Goal: Entertainment & Leisure: Browse casually

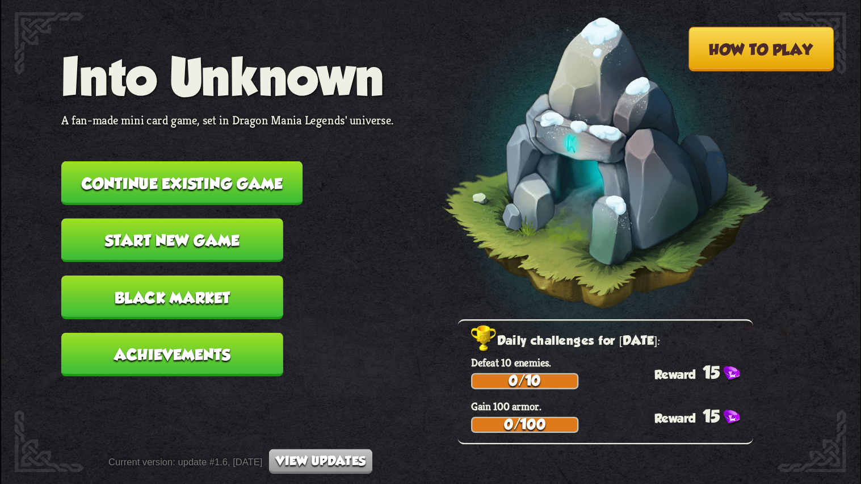
click at [235, 178] on button "Continue existing game" at bounding box center [181, 183] width 241 height 44
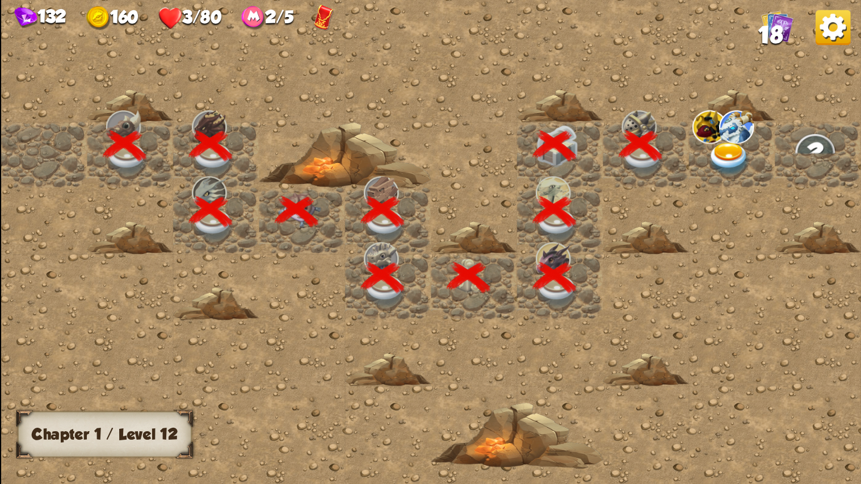
scroll to position [0, 217]
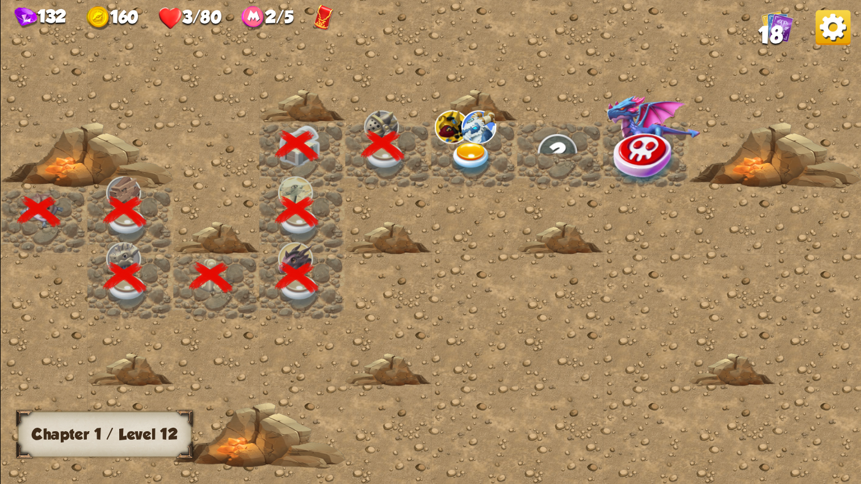
click at [459, 145] on img at bounding box center [471, 160] width 43 height 34
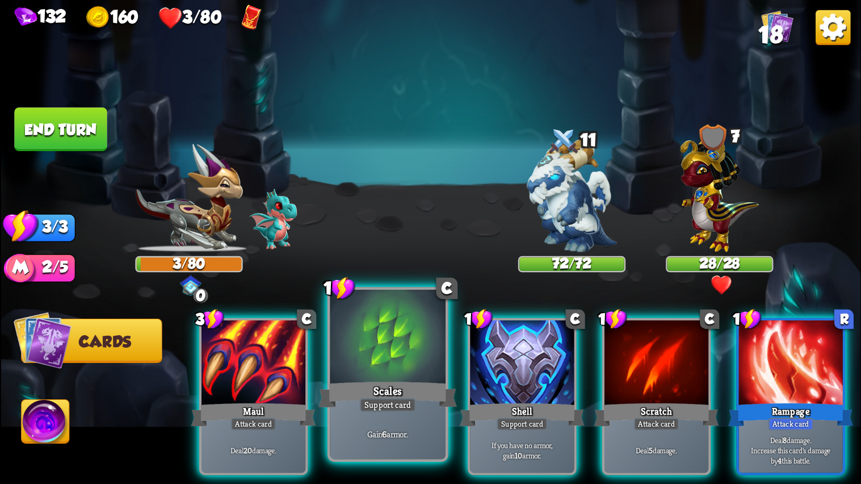
click at [367, 351] on div at bounding box center [388, 339] width 116 height 98
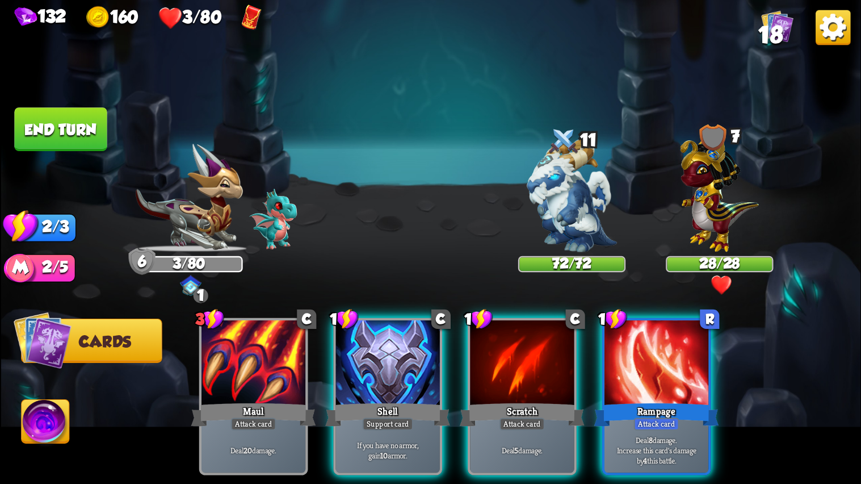
click at [367, 351] on div at bounding box center [388, 363] width 104 height 87
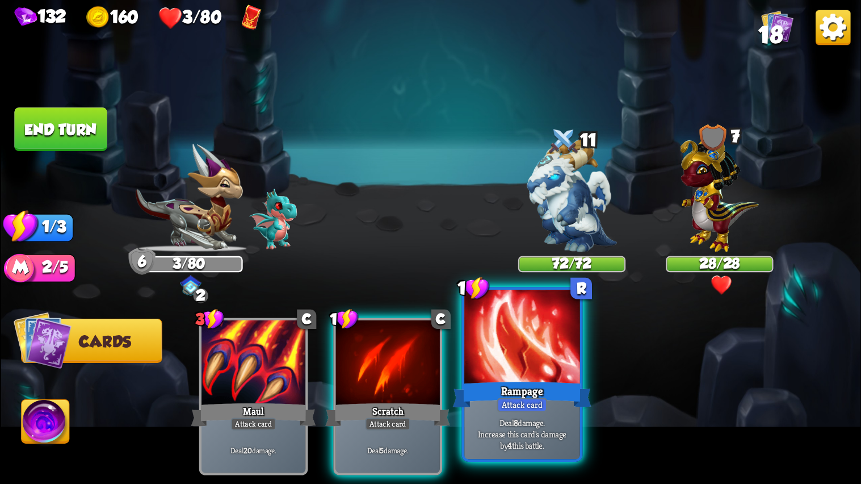
click at [500, 371] on div at bounding box center [522, 339] width 116 height 98
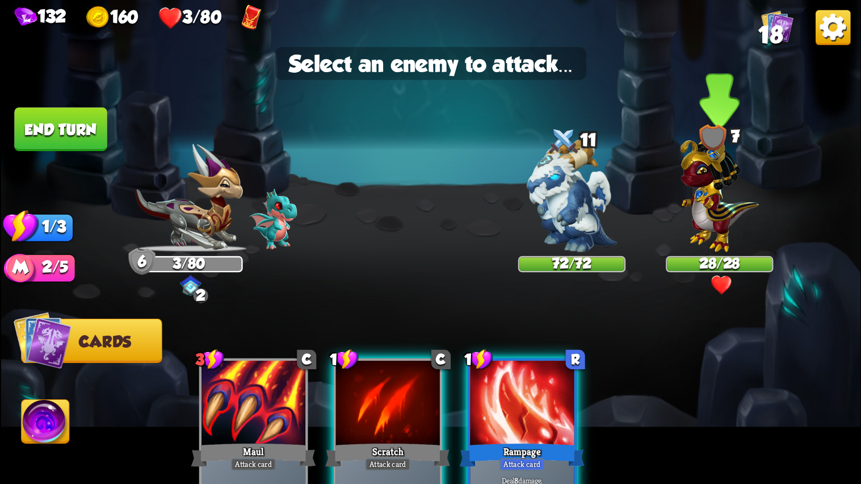
click at [722, 206] on img at bounding box center [719, 190] width 78 height 122
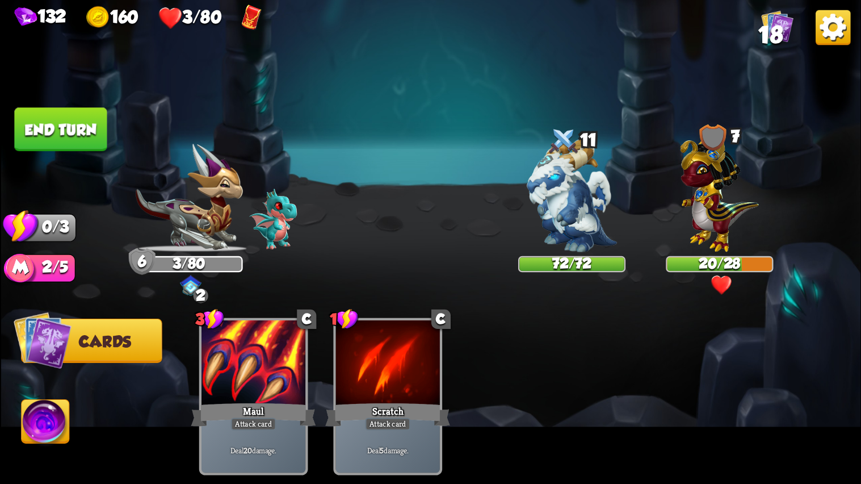
click at [53, 128] on button "End turn" at bounding box center [60, 129] width 93 height 44
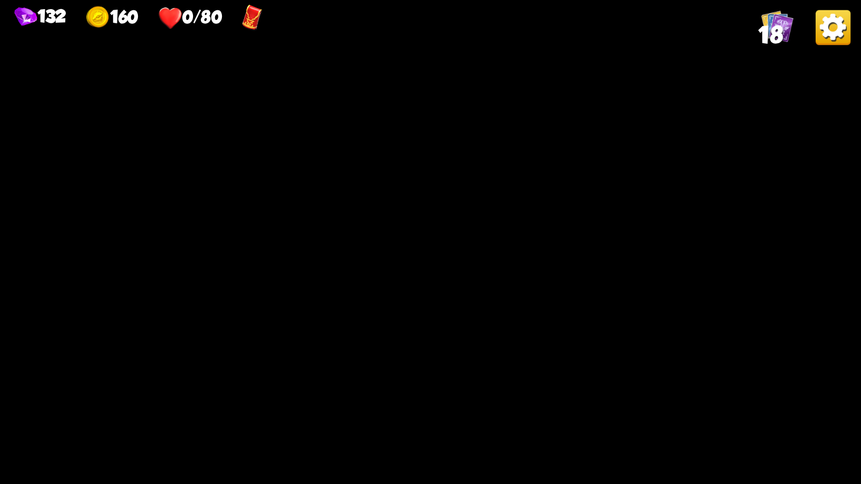
click at [344, 164] on img at bounding box center [431, 242] width 860 height 484
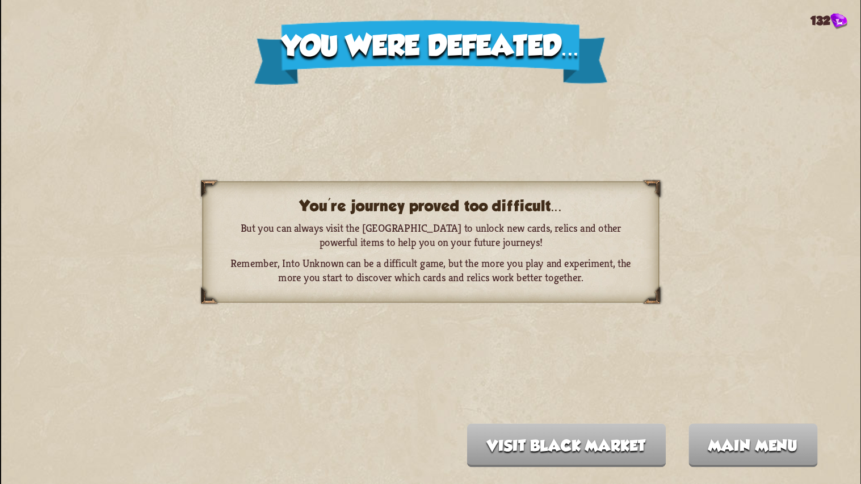
click at [418, 133] on div "You were defeated... 132 You're journey proved too difficult... But you can alw…" at bounding box center [431, 242] width 860 height 484
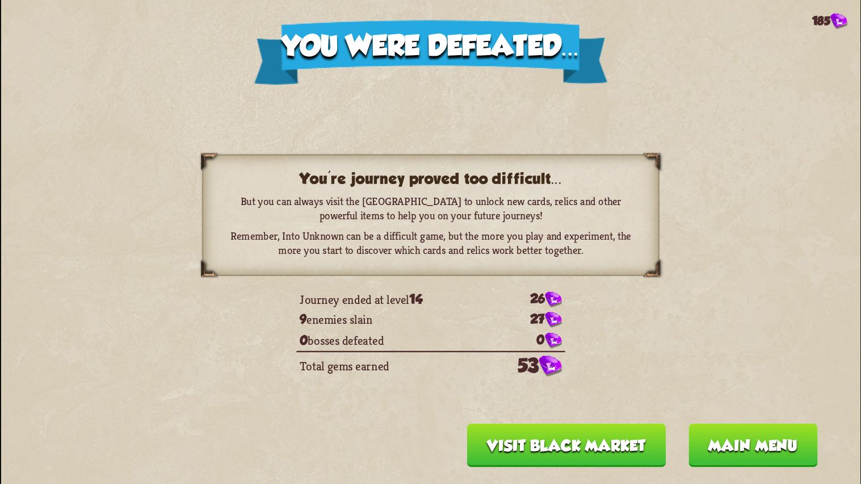
click at [618, 456] on button "Visit Black Market" at bounding box center [566, 445] width 199 height 44
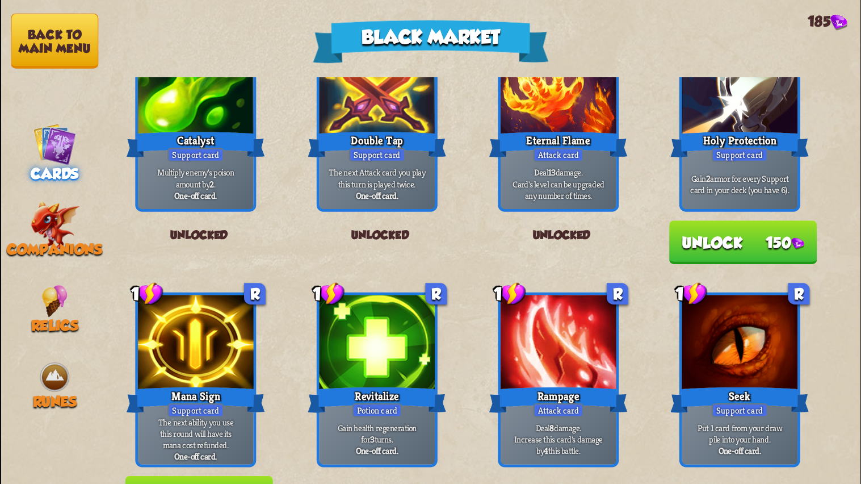
scroll to position [276, 0]
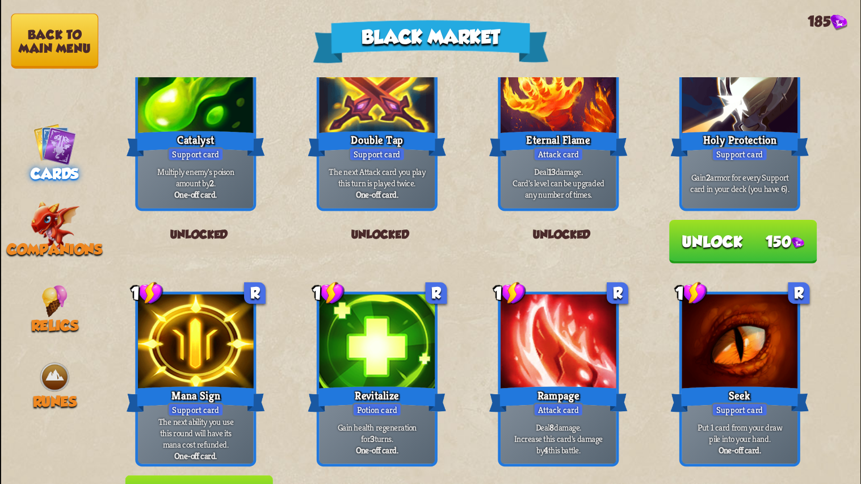
click at [714, 249] on button "Unlock 150" at bounding box center [743, 242] width 148 height 44
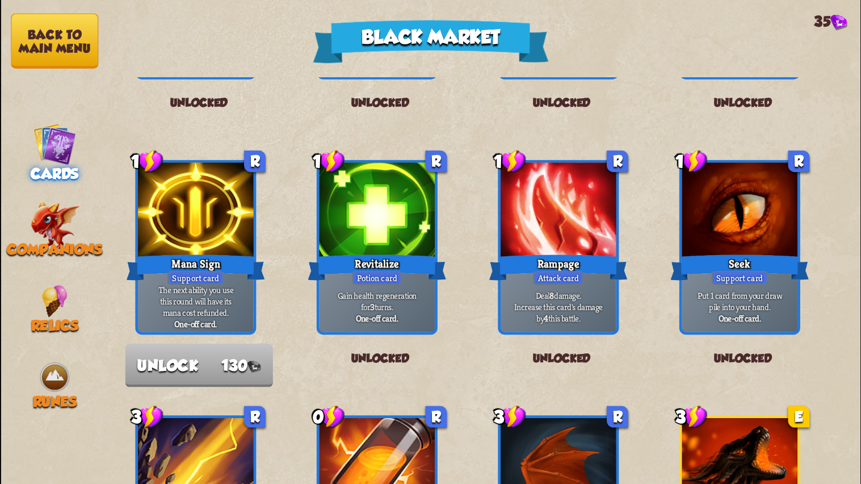
scroll to position [387, 0]
click at [61, 141] on img at bounding box center [54, 143] width 43 height 43
click at [70, 51] on button "Back to main menu" at bounding box center [54, 41] width 87 height 55
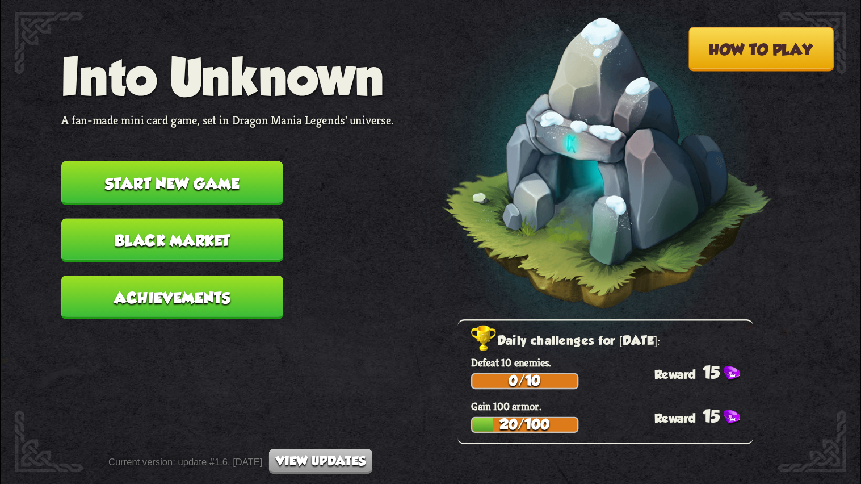
click at [192, 170] on button "Start new game" at bounding box center [171, 183] width 221 height 44
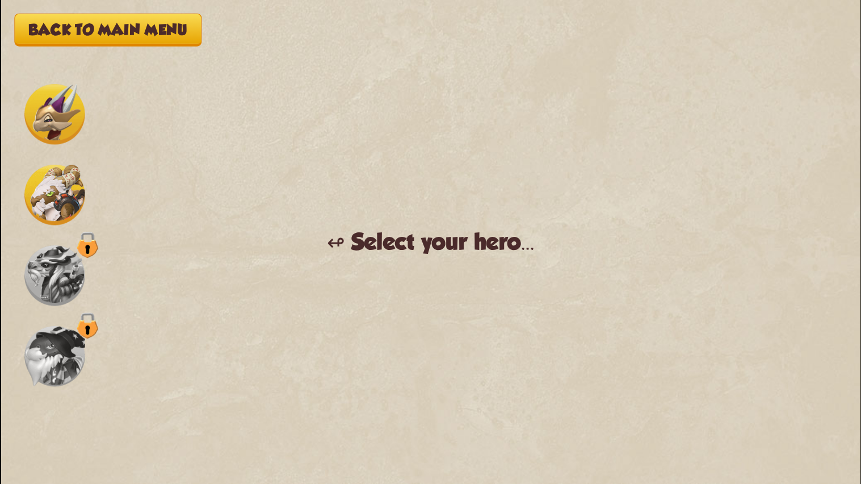
click at [59, 109] on img at bounding box center [54, 114] width 60 height 60
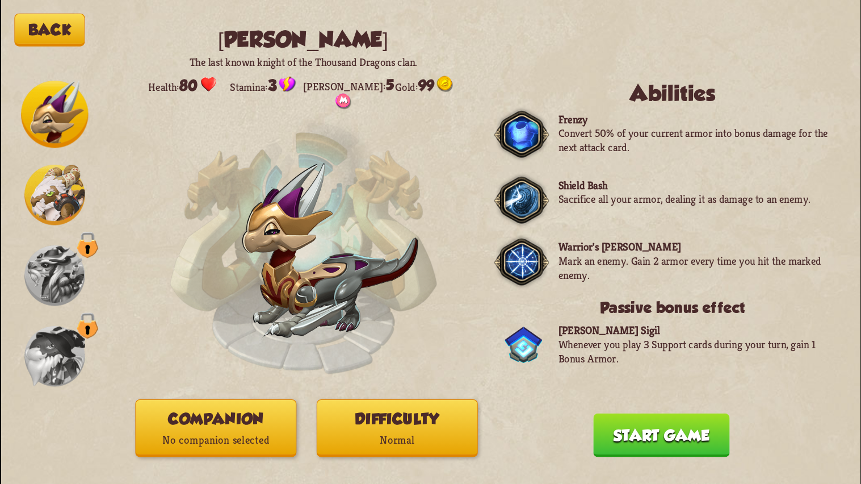
click at [404, 417] on button "Difficulty Normal" at bounding box center [396, 428] width 161 height 58
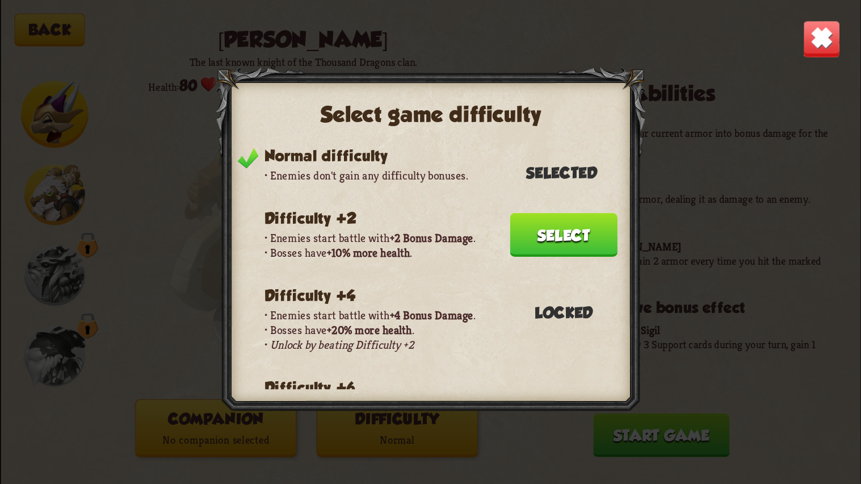
click at [808, 47] on img at bounding box center [821, 38] width 37 height 37
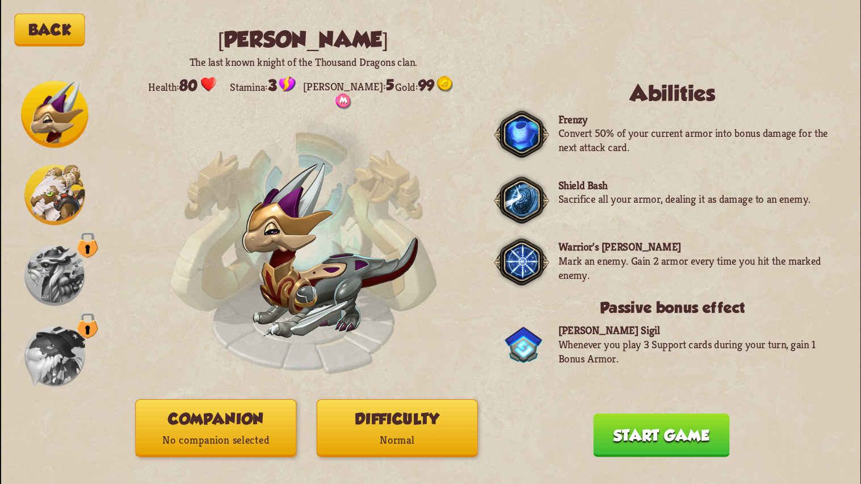
click at [631, 432] on button "Start game" at bounding box center [661, 435] width 136 height 44
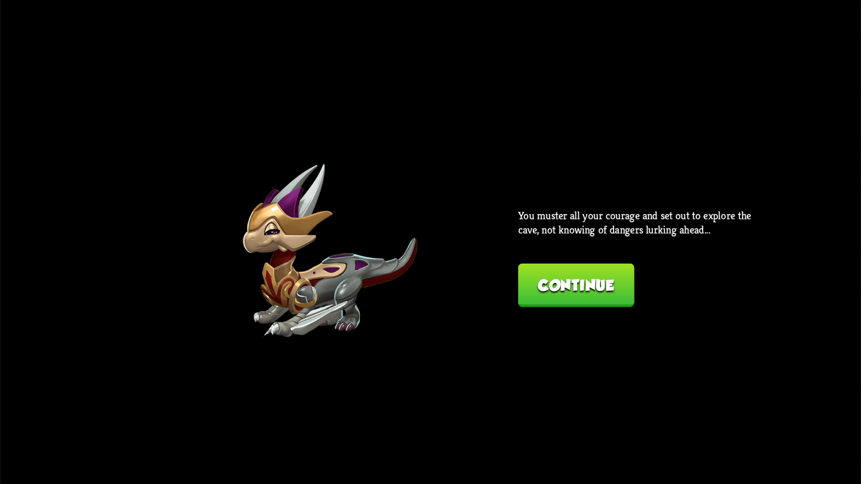
click at [598, 302] on div "Back [PERSON_NAME] The last known knight of the Thousand Dragons clan. Health: …" at bounding box center [431, 242] width 860 height 484
click at [581, 283] on button "Continue" at bounding box center [576, 285] width 116 height 44
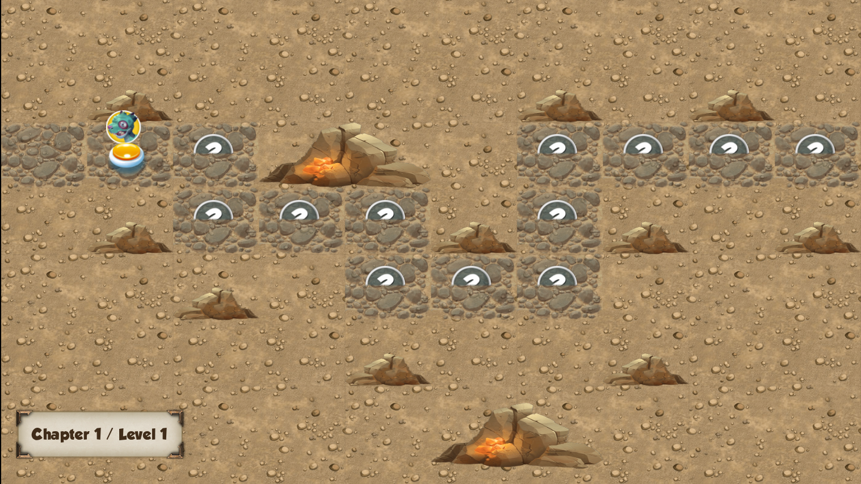
click at [134, 153] on img at bounding box center [127, 160] width 43 height 34
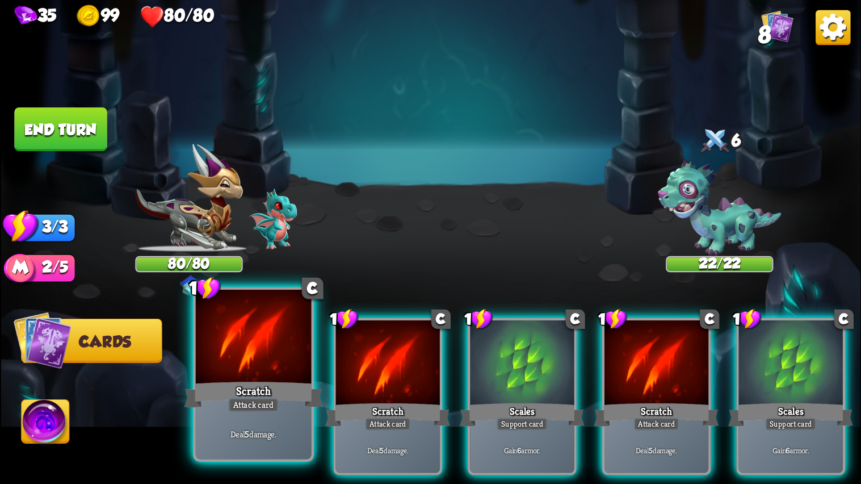
click at [301, 387] on div "Scratch" at bounding box center [253, 394] width 139 height 31
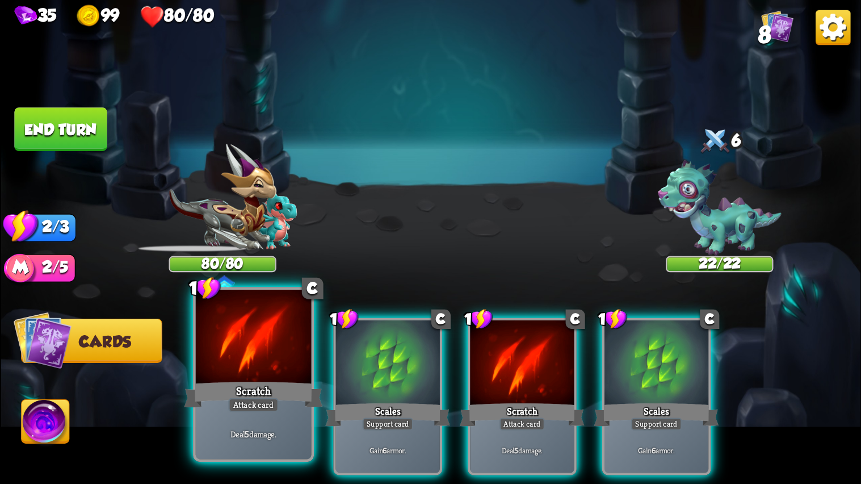
click at [303, 386] on div "Scratch" at bounding box center [253, 394] width 139 height 31
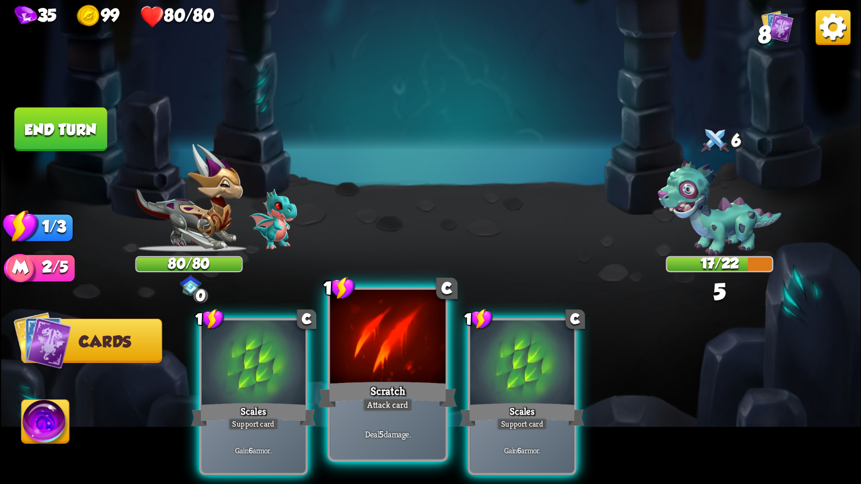
click at [336, 372] on div at bounding box center [388, 339] width 116 height 98
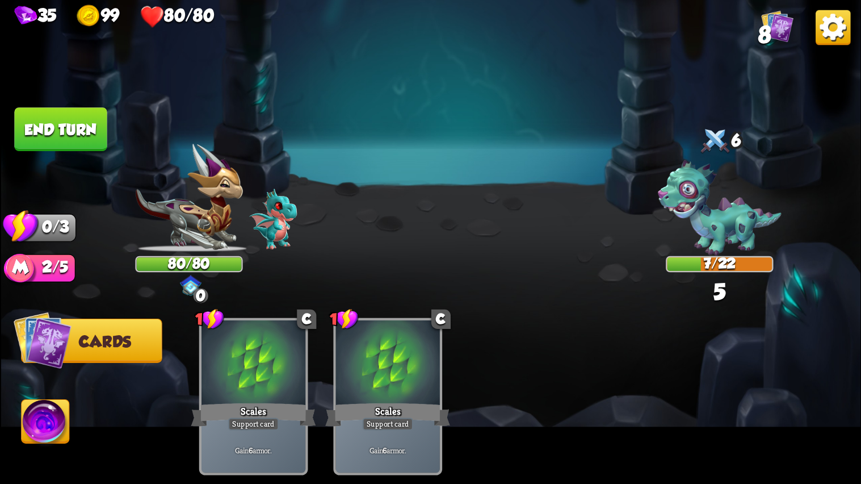
click at [73, 124] on button "End turn" at bounding box center [60, 129] width 93 height 44
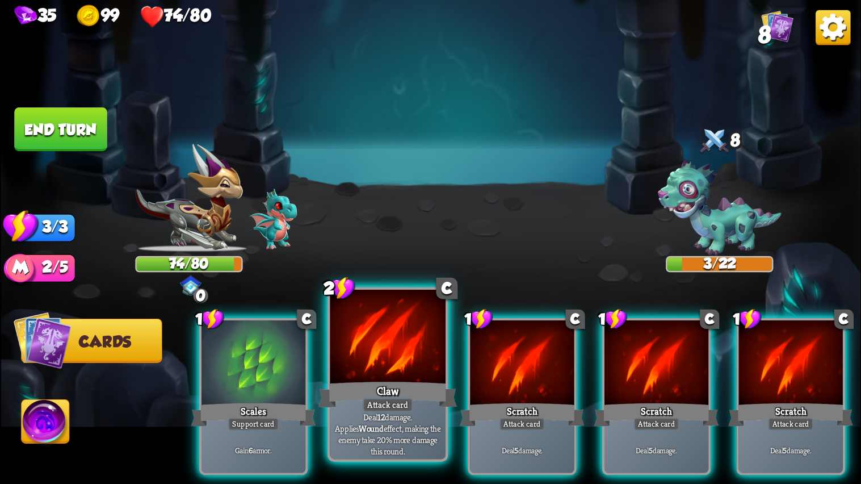
click at [389, 325] on div at bounding box center [388, 339] width 116 height 98
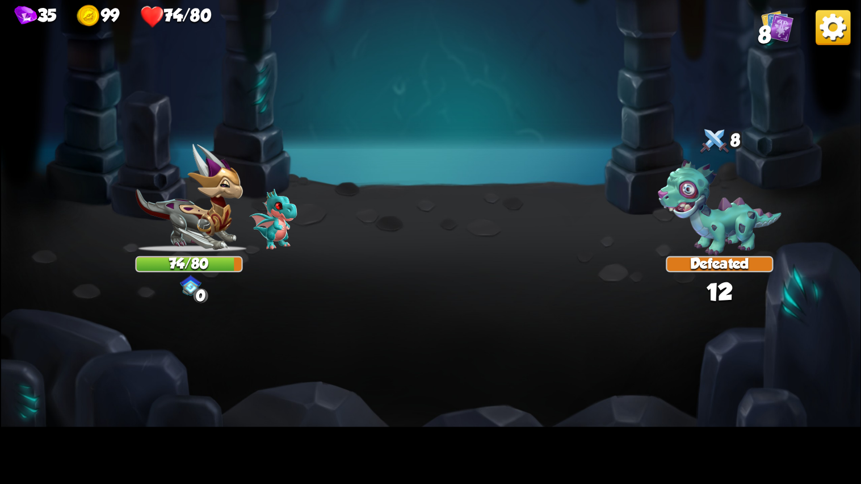
click at [387, 323] on img at bounding box center [431, 242] width 860 height 484
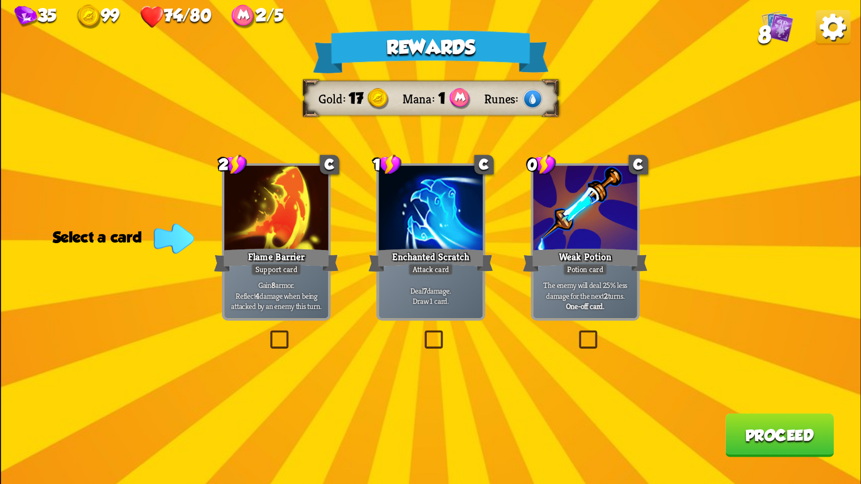
click at [263, 276] on div "Gain 8 armor. Reflect 4 damage when being attacked by an enemy this turn." at bounding box center [276, 295] width 104 height 45
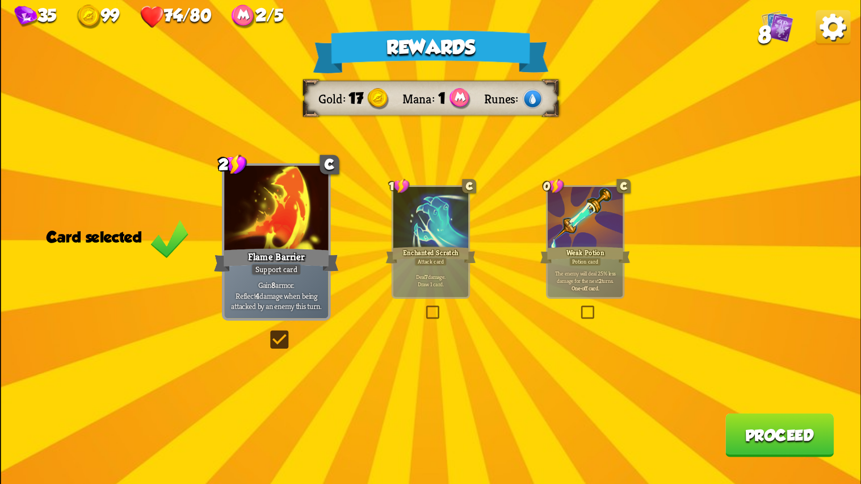
click at [750, 437] on button "Proceed" at bounding box center [779, 435] width 108 height 44
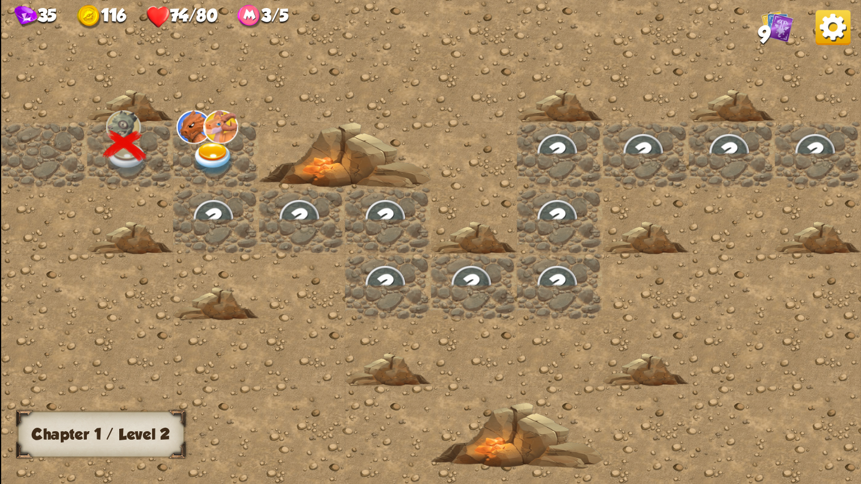
click at [173, 118] on div at bounding box center [560, 242] width 1118 height 503
click at [224, 149] on img at bounding box center [212, 160] width 43 height 34
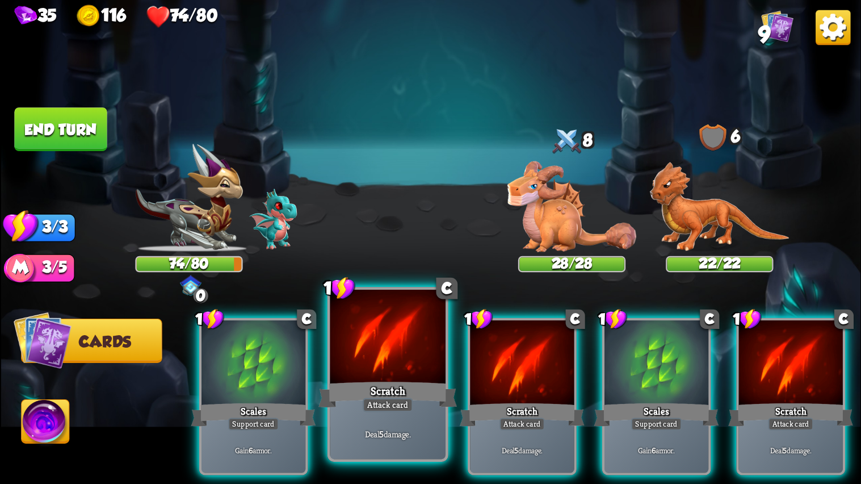
drag, startPoint x: 349, startPoint y: 408, endPoint x: 412, endPoint y: 376, distance: 70.9
click at [412, 376] on div "1 C Scratch Attack card Deal 5 damage." at bounding box center [387, 374] width 121 height 175
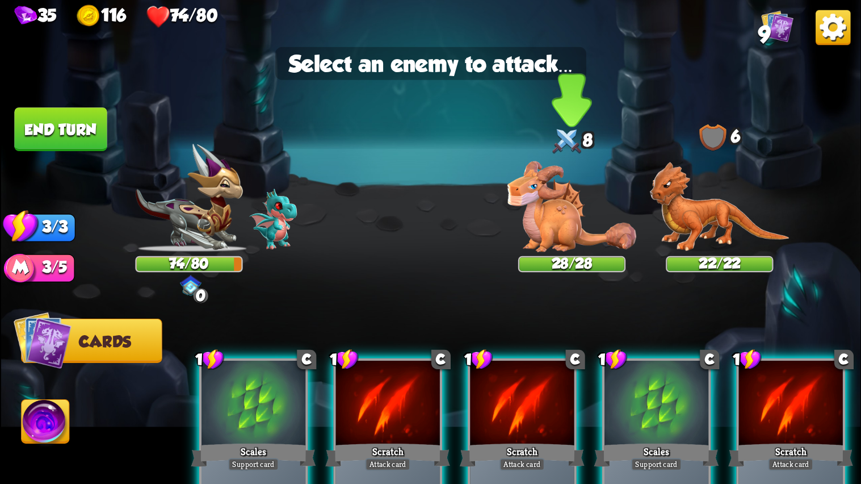
click at [553, 224] on img at bounding box center [571, 206] width 129 height 91
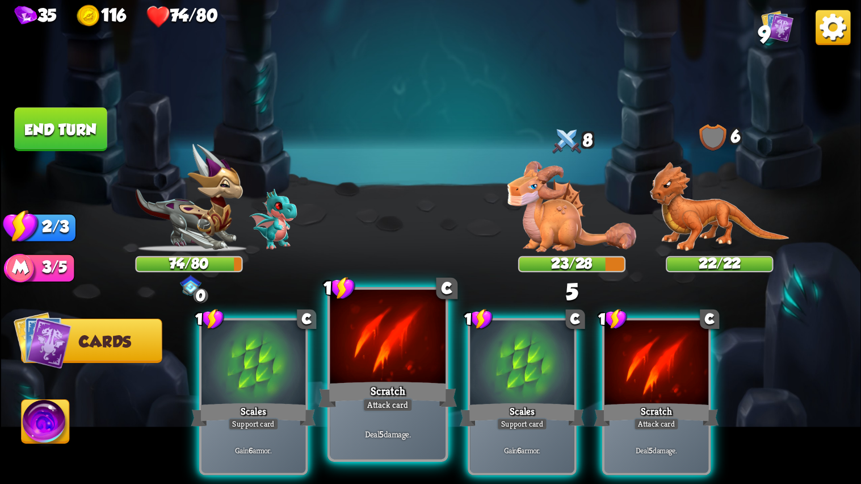
click at [387, 343] on div at bounding box center [388, 339] width 116 height 98
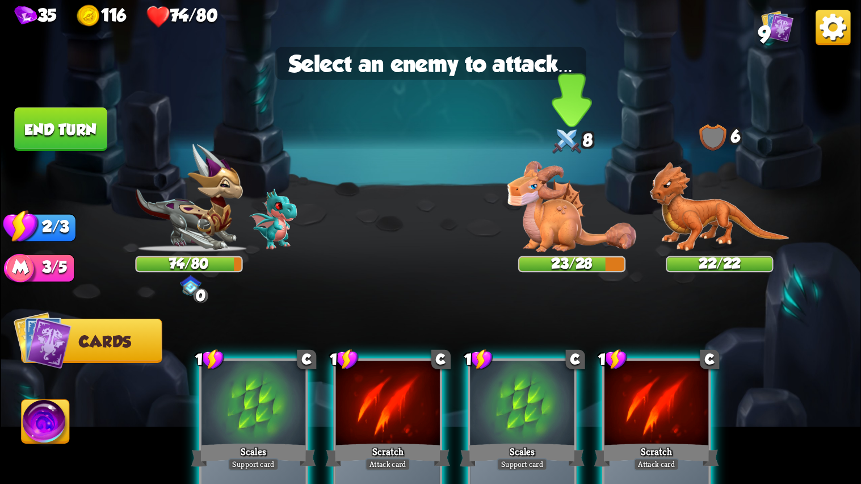
click at [548, 217] on img at bounding box center [571, 206] width 129 height 91
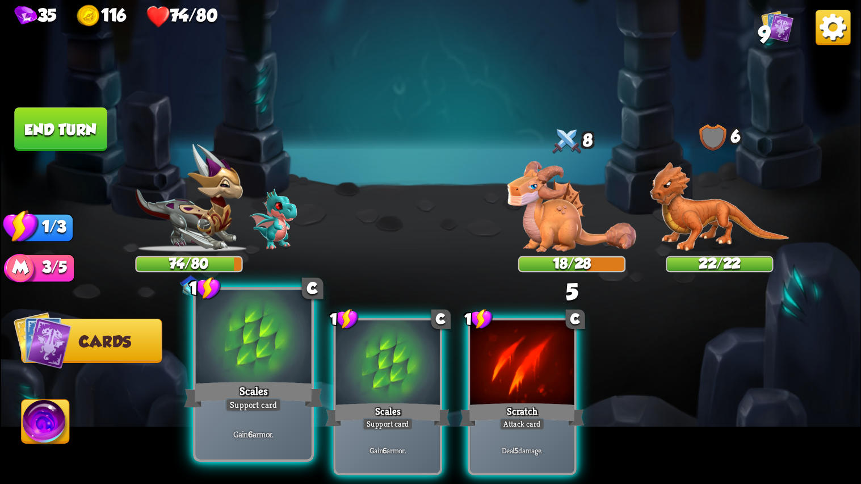
click at [197, 379] on div "Scales" at bounding box center [253, 394] width 139 height 31
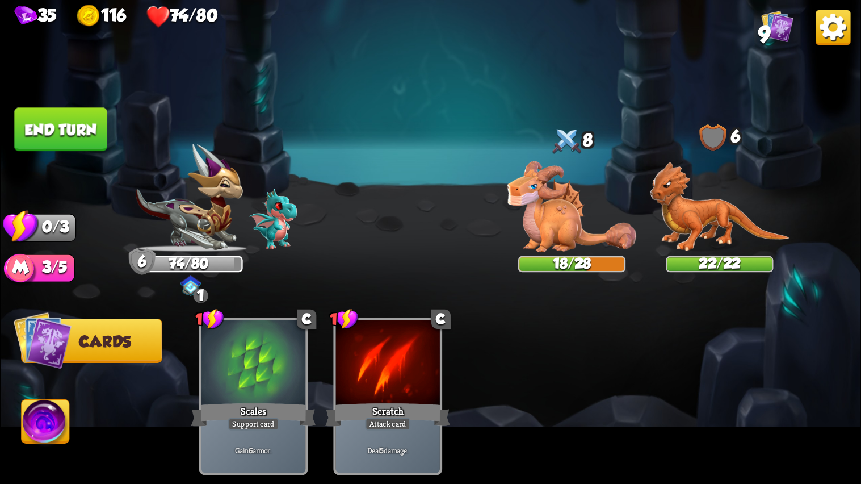
click at [73, 117] on button "End turn" at bounding box center [60, 129] width 93 height 44
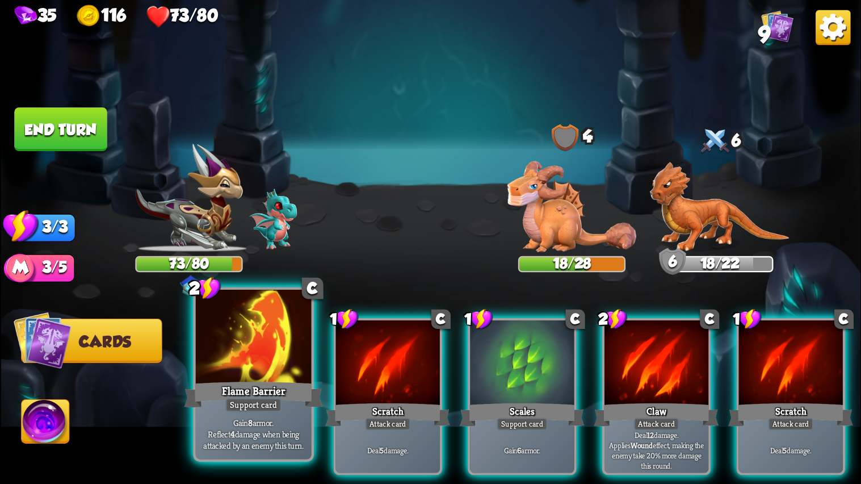
click at [267, 350] on div at bounding box center [253, 339] width 116 height 98
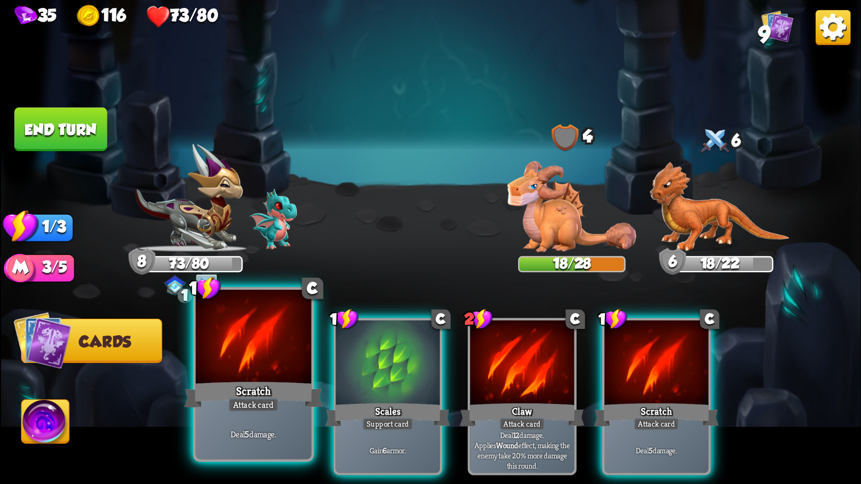
click at [269, 354] on div at bounding box center [253, 339] width 116 height 98
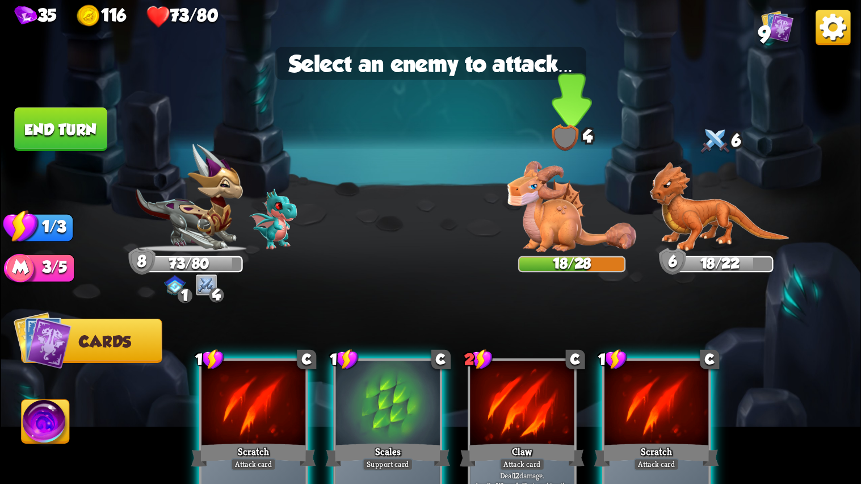
click at [571, 198] on img at bounding box center [571, 206] width 129 height 91
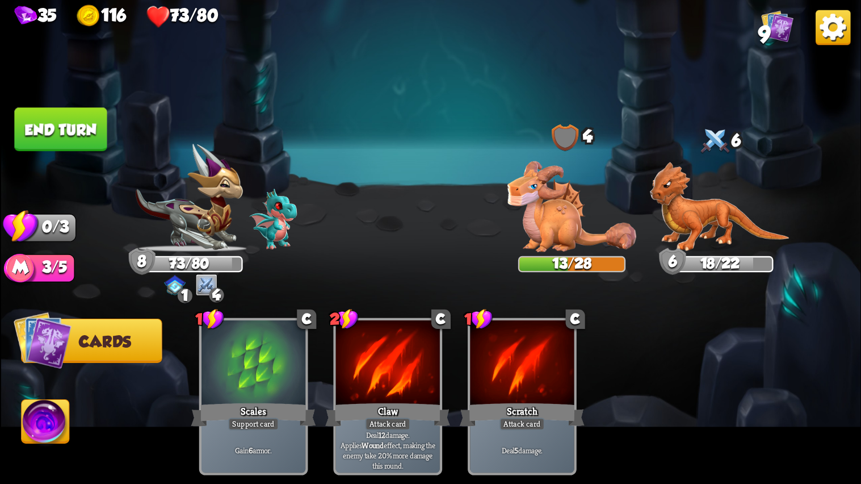
click at [42, 111] on button "End turn" at bounding box center [60, 129] width 93 height 44
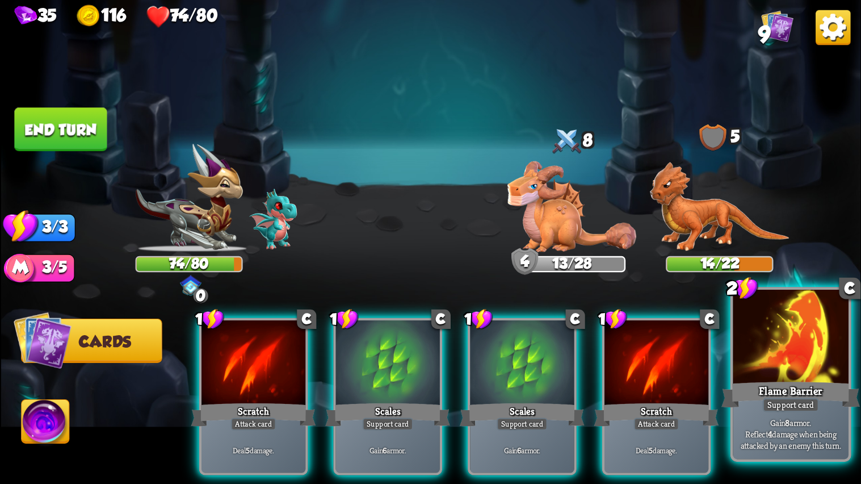
click at [768, 353] on div at bounding box center [791, 339] width 116 height 98
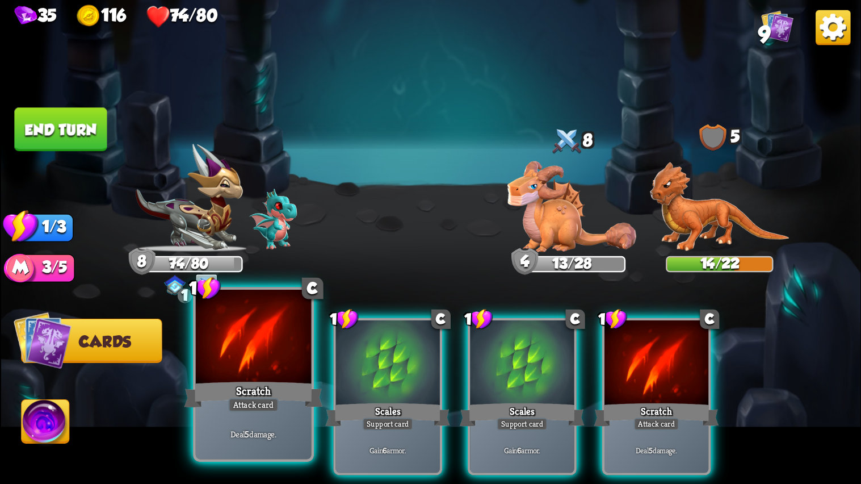
click at [208, 362] on div at bounding box center [253, 339] width 116 height 98
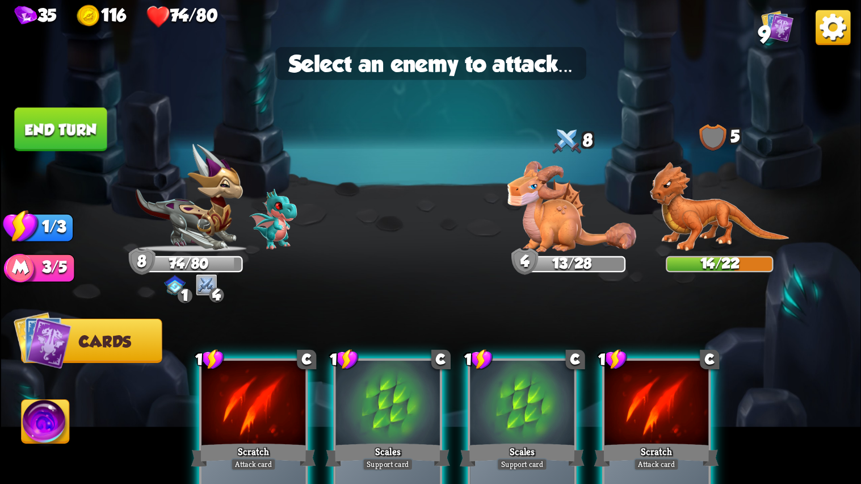
click at [206, 361] on div "1" at bounding box center [209, 360] width 29 height 22
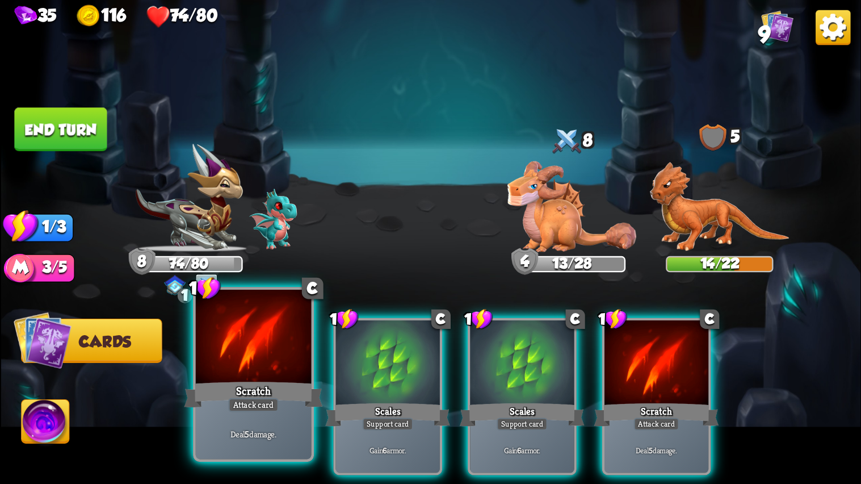
click at [236, 355] on div at bounding box center [253, 339] width 116 height 98
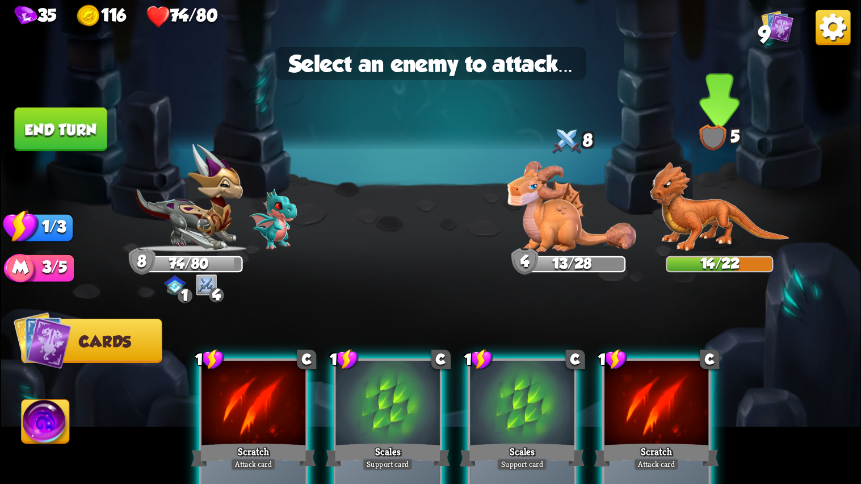
click at [708, 252] on img at bounding box center [720, 207] width 140 height 90
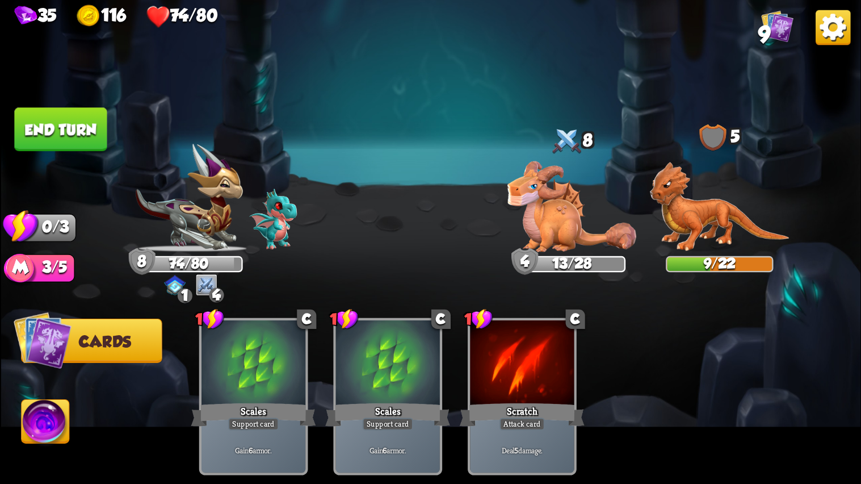
click at [34, 139] on button "End turn" at bounding box center [60, 129] width 93 height 44
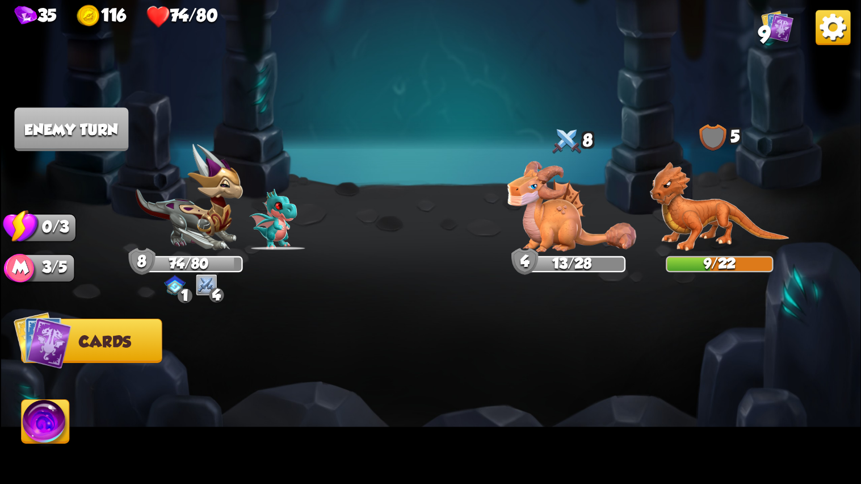
click at [583, 229] on img at bounding box center [571, 206] width 129 height 91
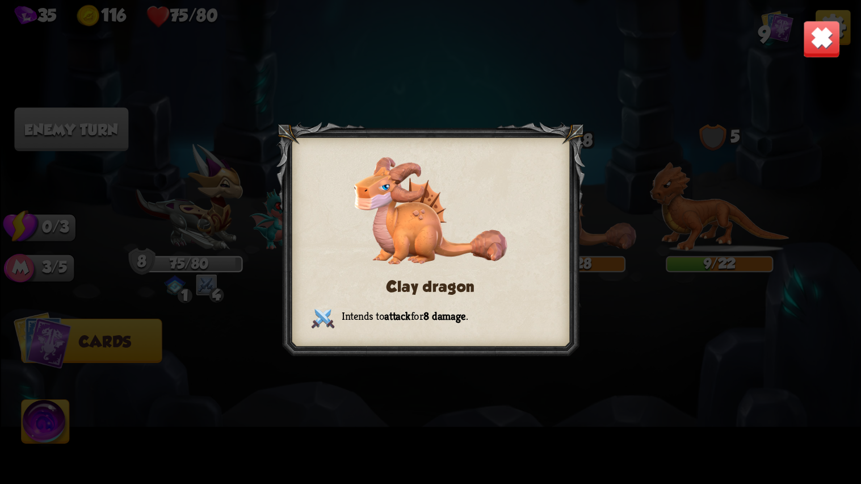
click at [812, 41] on img at bounding box center [821, 38] width 37 height 37
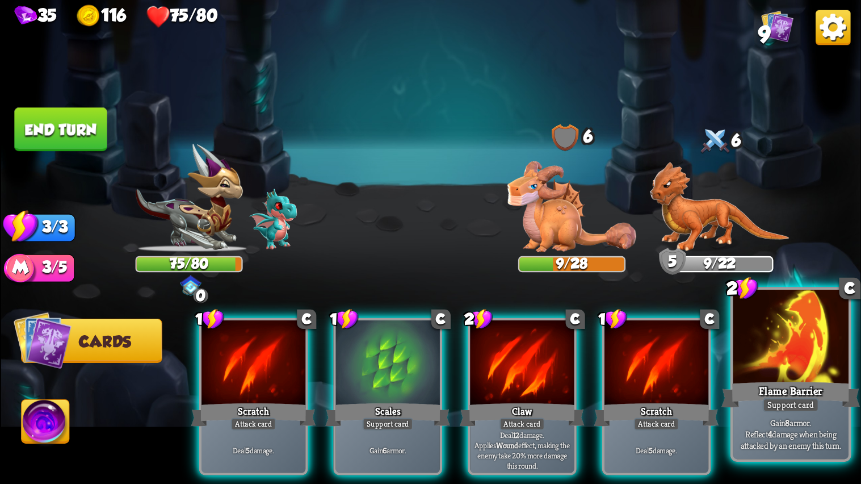
click at [778, 361] on div at bounding box center [791, 339] width 116 height 98
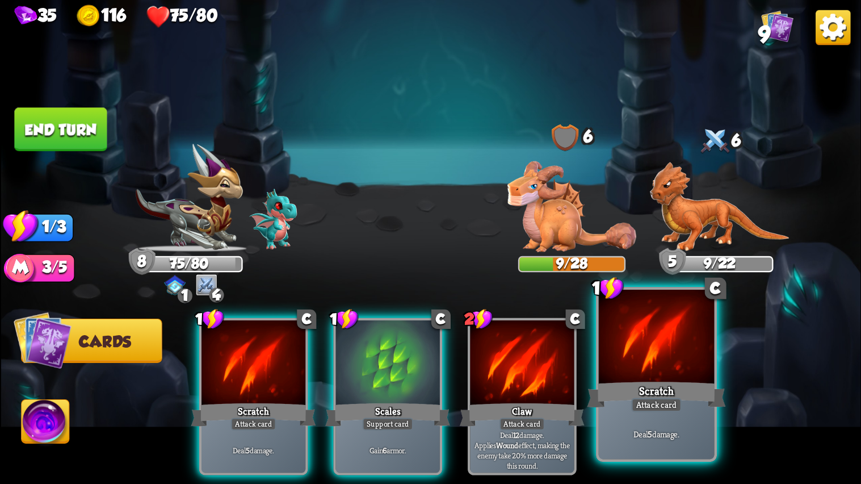
click at [614, 377] on div at bounding box center [656, 339] width 116 height 98
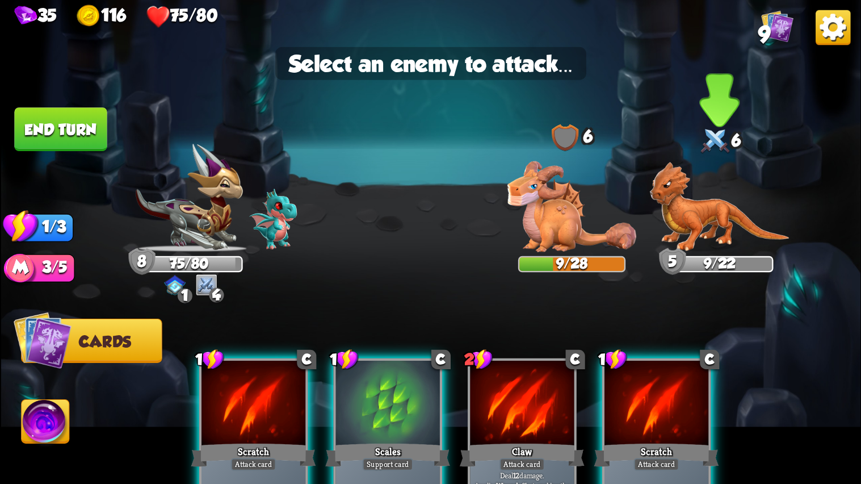
click at [681, 219] on img at bounding box center [720, 207] width 140 height 90
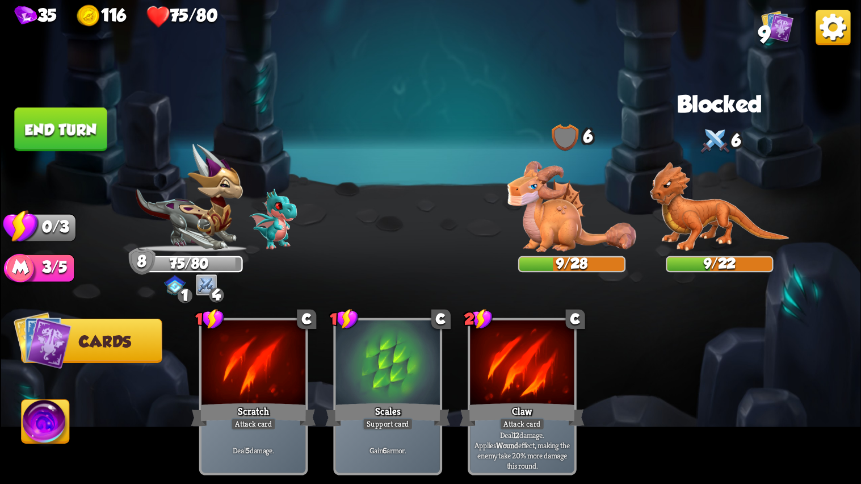
click at [70, 116] on button "End turn" at bounding box center [60, 129] width 93 height 44
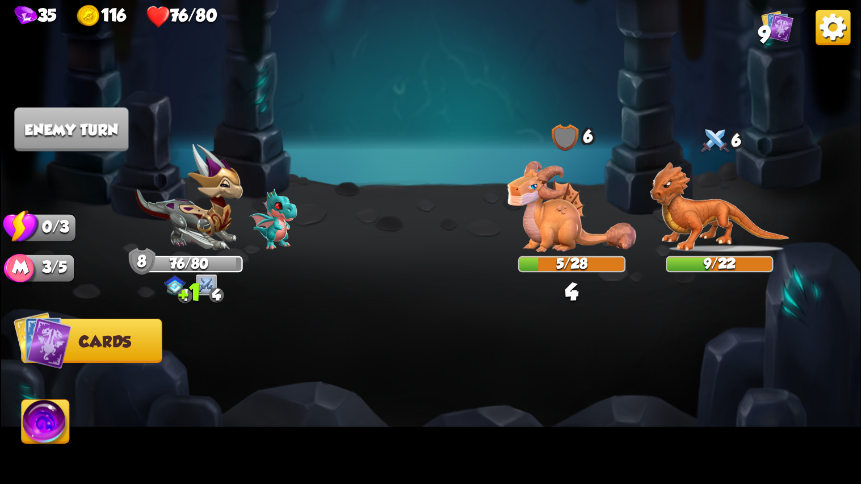
click at [351, 267] on img at bounding box center [431, 242] width 860 height 484
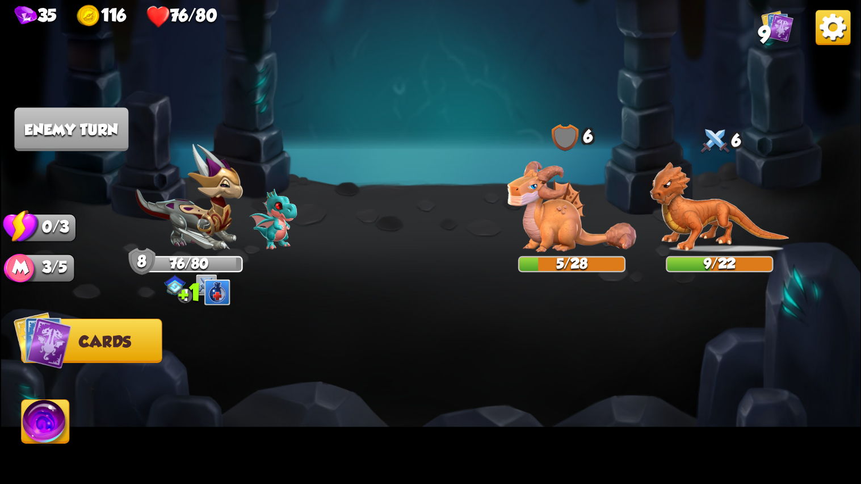
click at [351, 267] on img at bounding box center [431, 242] width 860 height 484
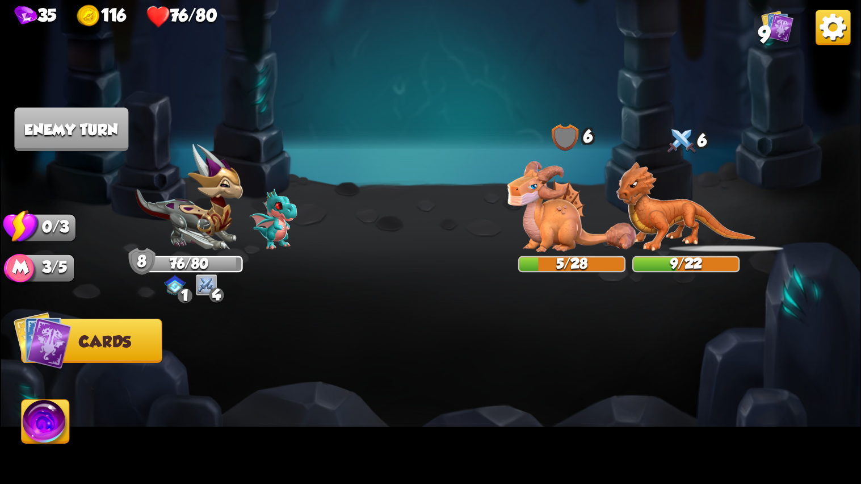
click at [351, 267] on img at bounding box center [431, 242] width 860 height 484
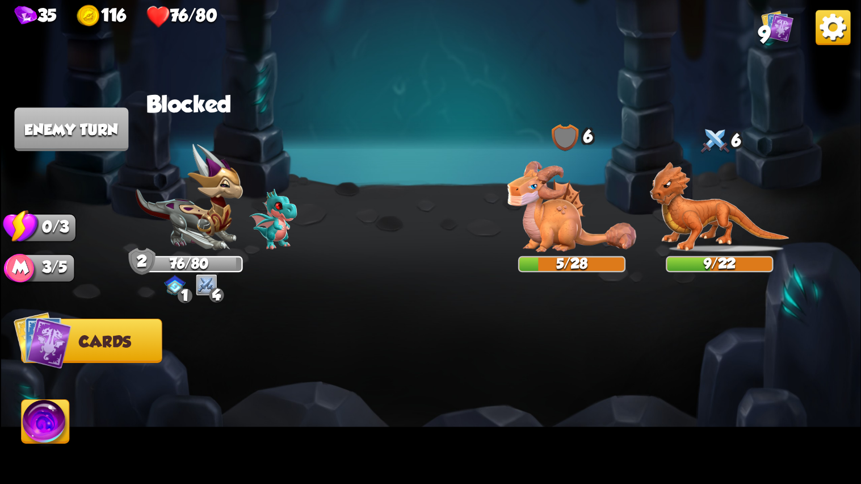
click at [351, 267] on img at bounding box center [431, 242] width 860 height 484
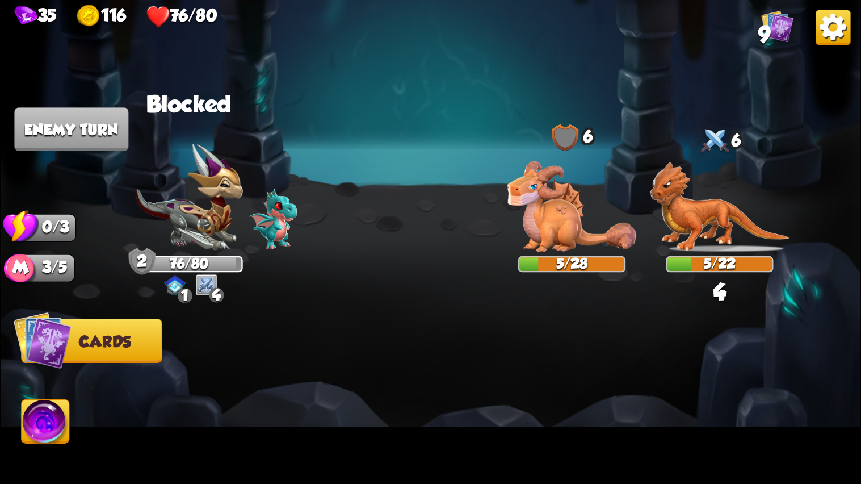
click at [351, 267] on img at bounding box center [431, 242] width 860 height 484
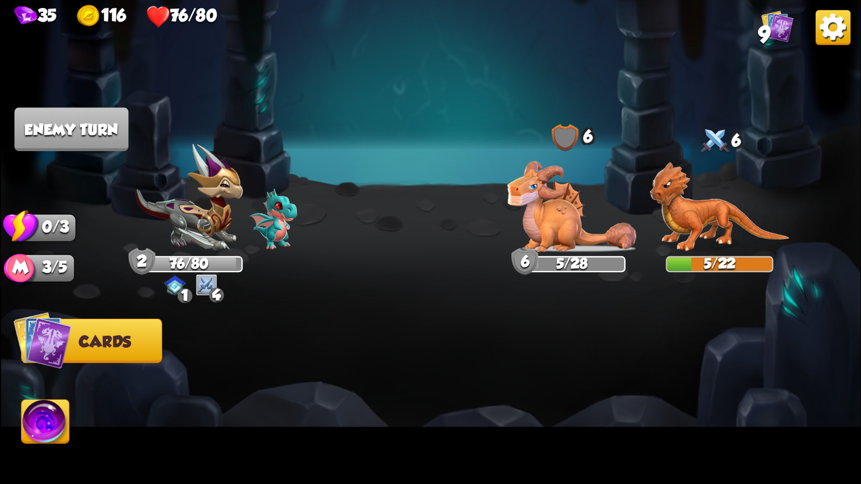
click at [421, 315] on div at bounding box center [517, 376] width 688 height 215
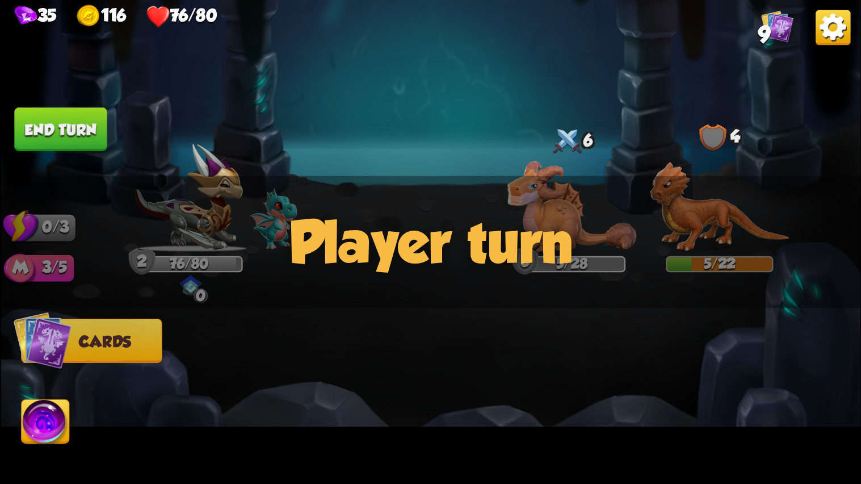
click at [421, 315] on div at bounding box center [517, 376] width 688 height 215
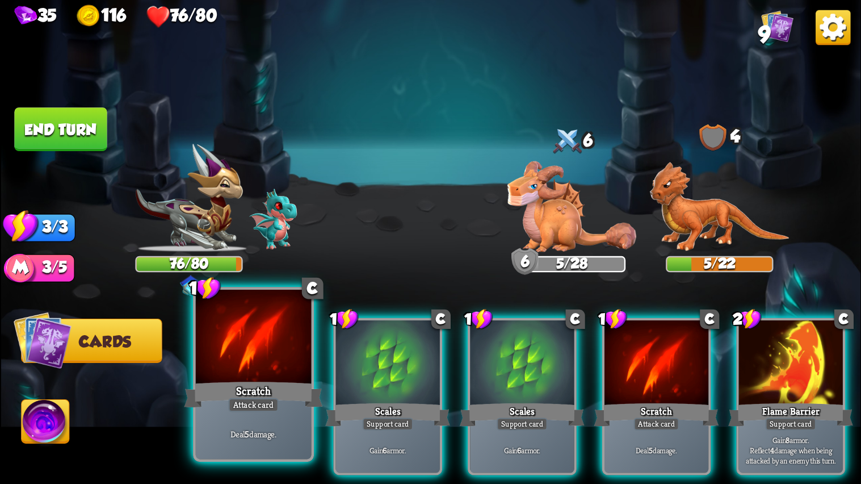
click at [263, 344] on div at bounding box center [253, 339] width 116 height 98
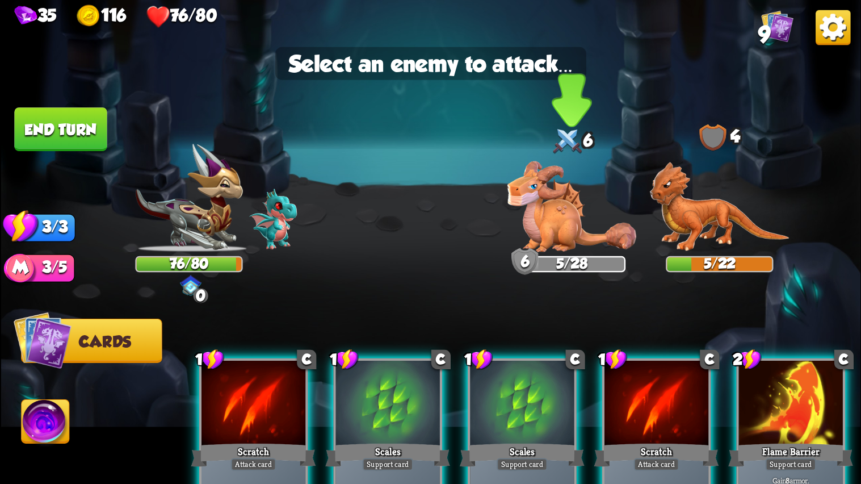
click at [593, 231] on img at bounding box center [571, 206] width 129 height 91
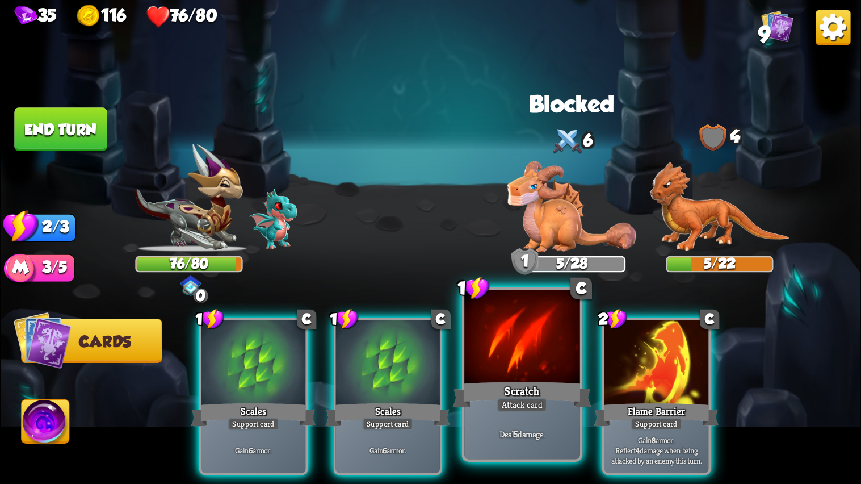
click at [522, 362] on div at bounding box center [522, 339] width 116 height 98
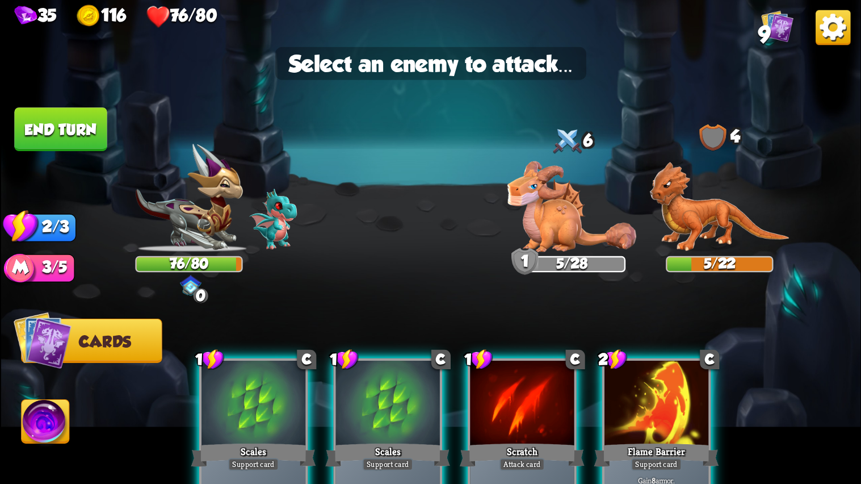
click at [517, 378] on div at bounding box center [522, 404] width 104 height 87
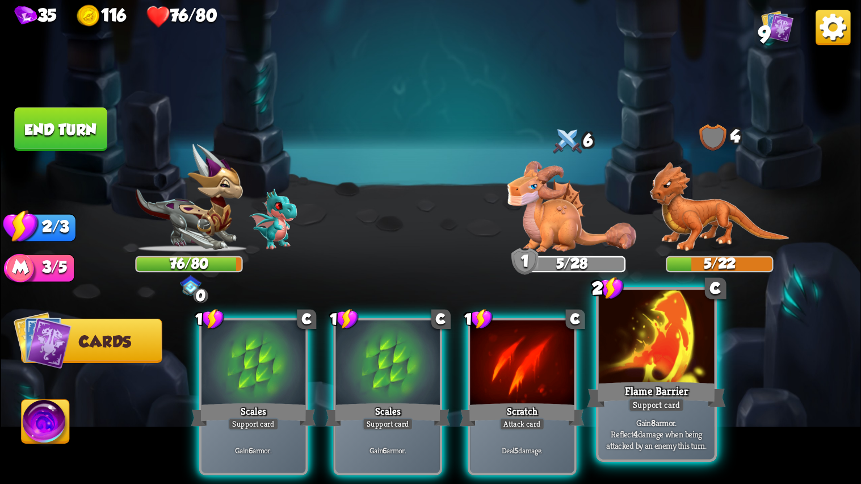
click at [632, 366] on div at bounding box center [656, 339] width 116 height 98
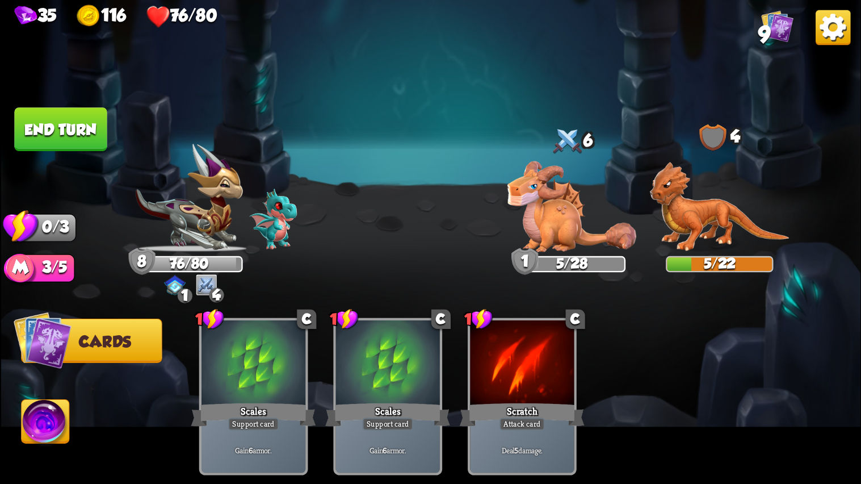
click at [105, 129] on button "End turn" at bounding box center [60, 129] width 93 height 44
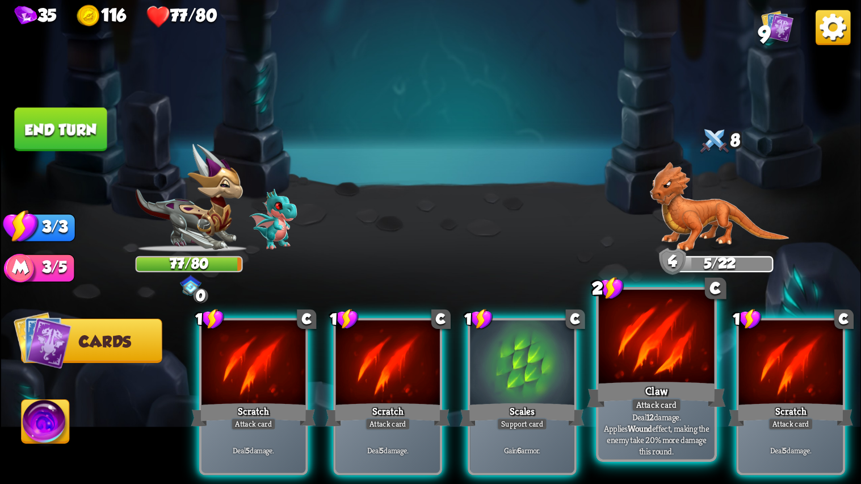
click at [648, 401] on div "Attack card" at bounding box center [656, 405] width 51 height 14
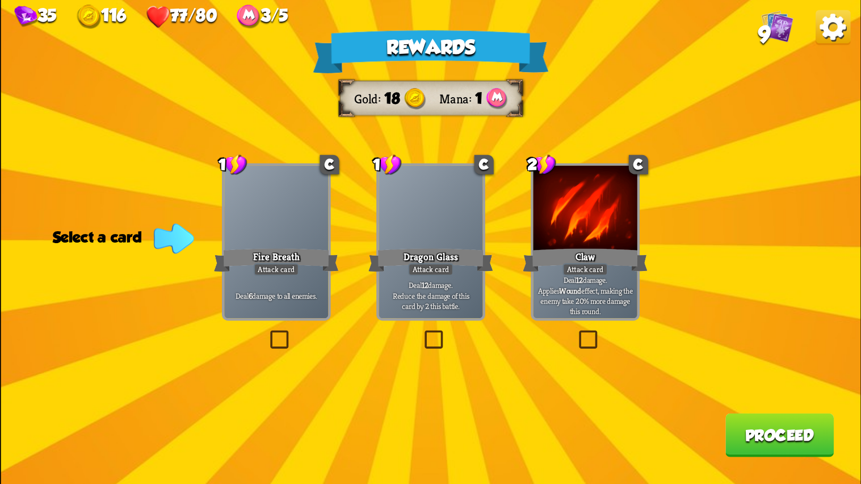
click at [459, 198] on div at bounding box center [431, 209] width 104 height 87
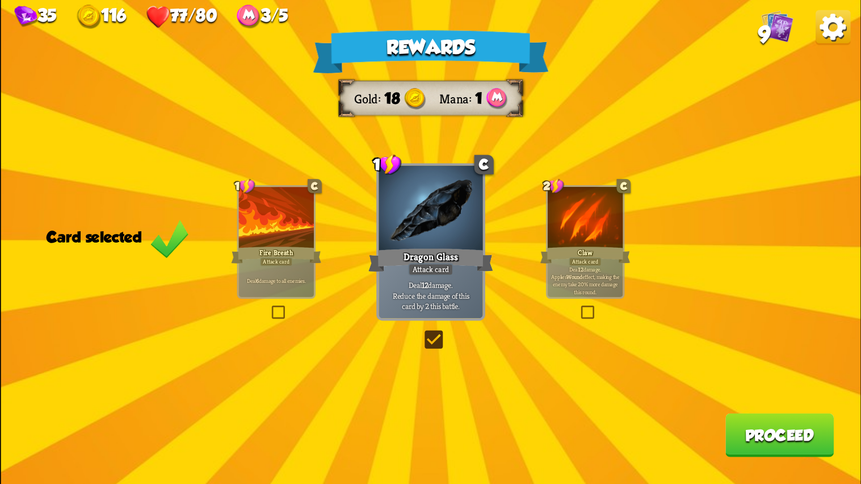
click at [753, 433] on button "Proceed" at bounding box center [779, 435] width 108 height 44
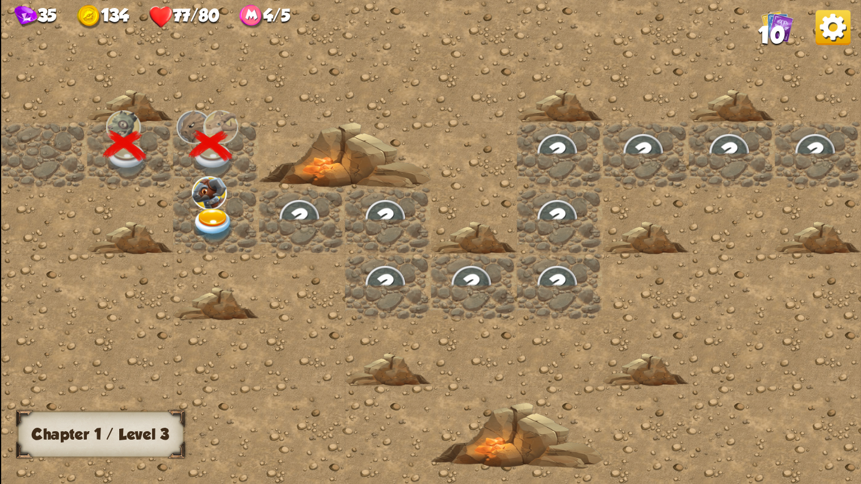
click at [208, 223] on img at bounding box center [212, 225] width 43 height 34
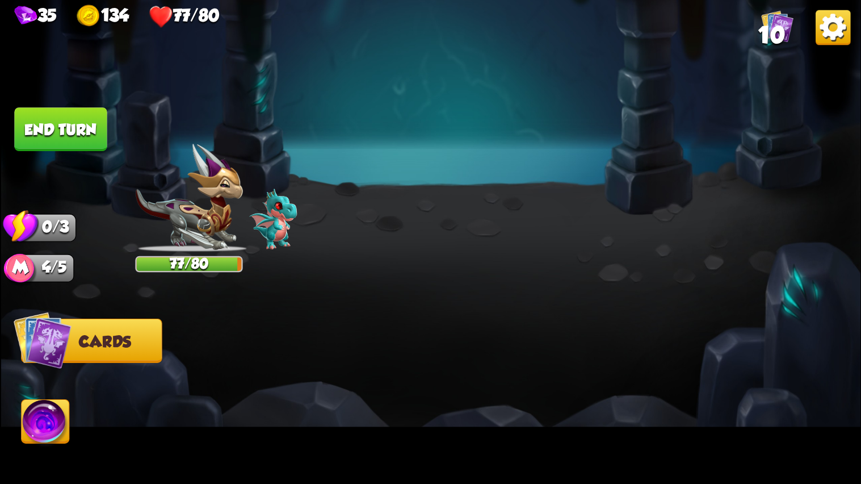
click at [208, 223] on img at bounding box center [188, 198] width 107 height 108
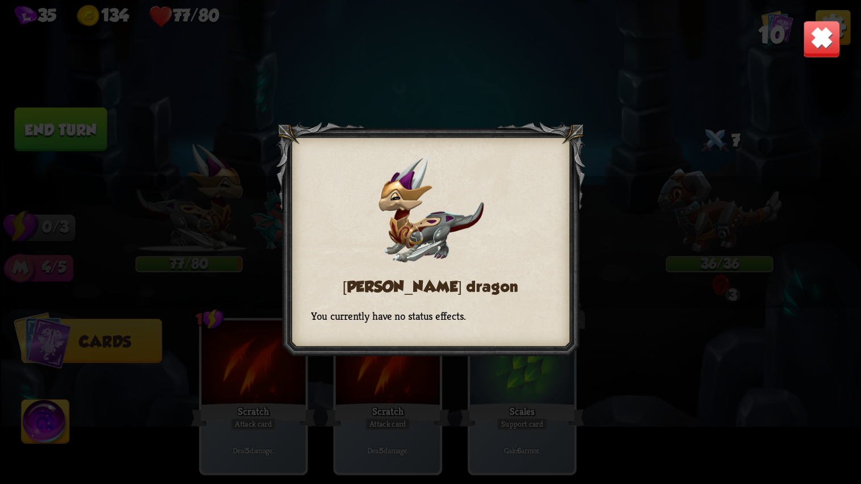
click at [818, 45] on img at bounding box center [821, 38] width 37 height 37
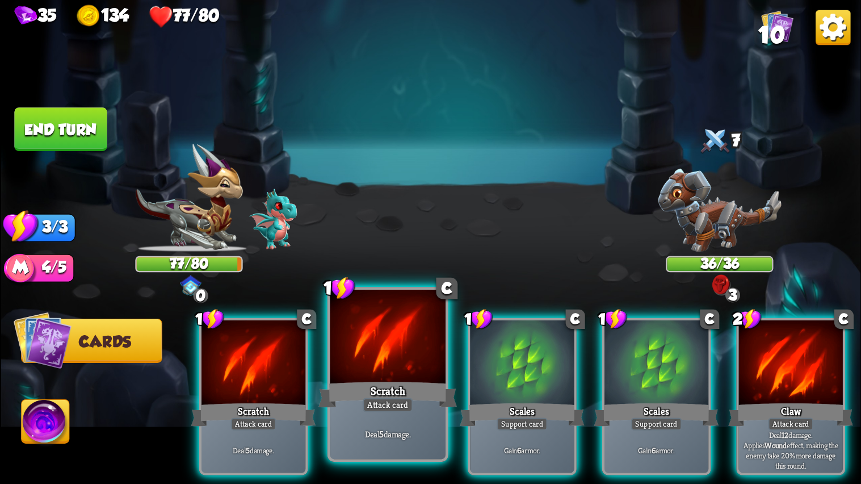
click at [415, 377] on div at bounding box center [388, 339] width 116 height 98
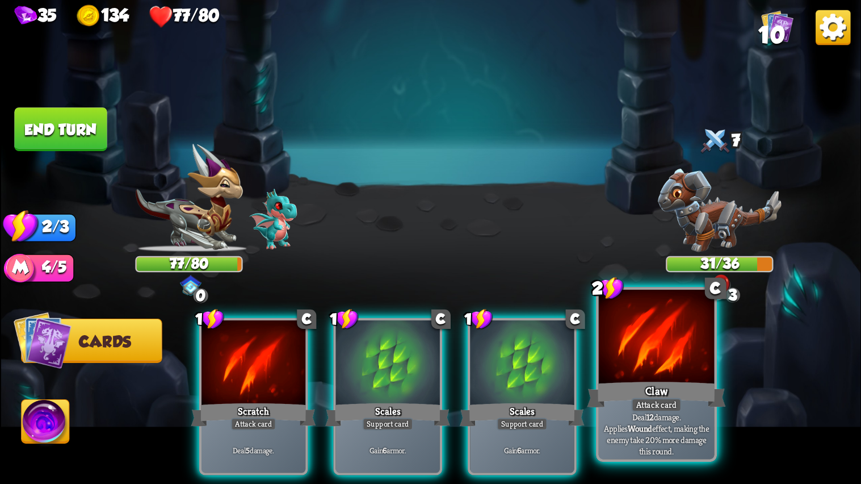
click at [685, 366] on div at bounding box center [656, 339] width 116 height 98
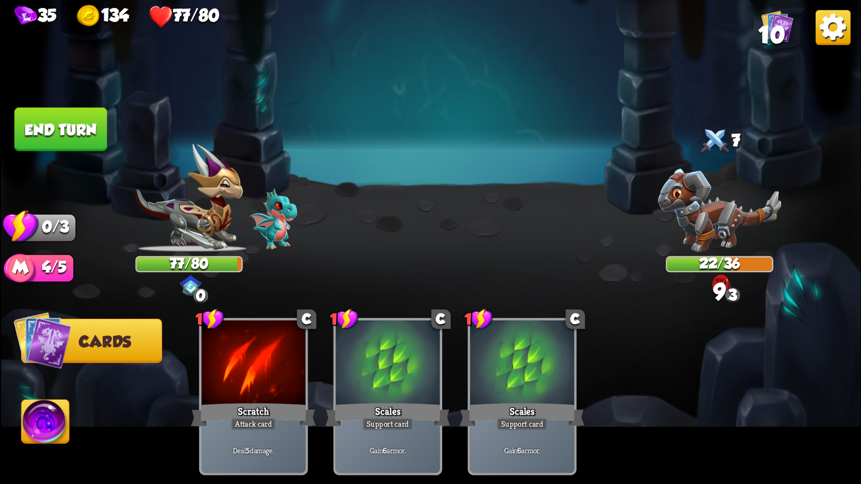
click at [723, 267] on div "22/36" at bounding box center [719, 264] width 105 height 14
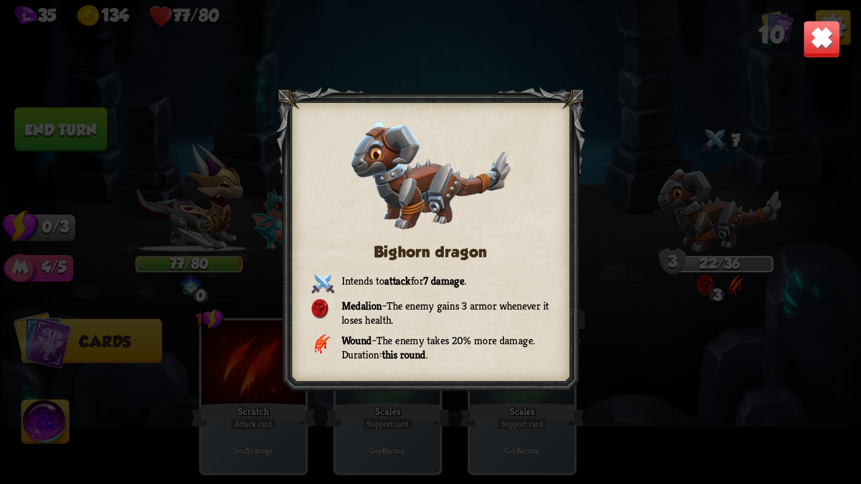
click at [816, 47] on img at bounding box center [821, 38] width 37 height 37
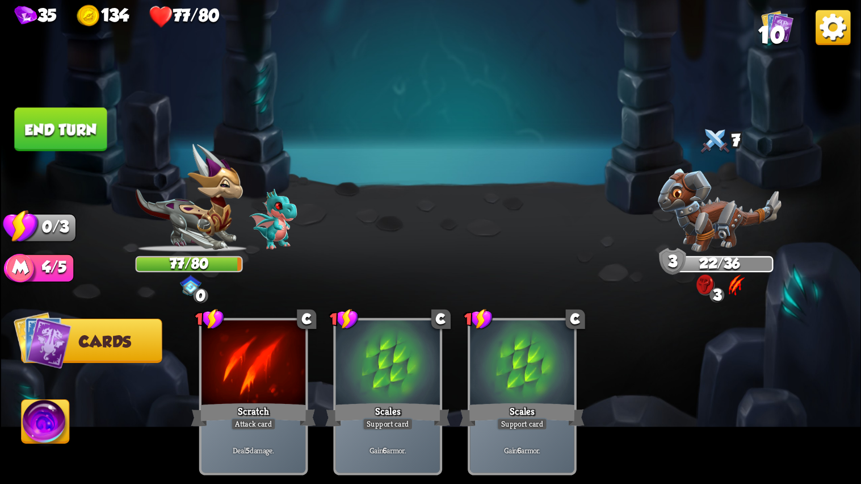
click at [90, 140] on button "End turn" at bounding box center [60, 129] width 93 height 44
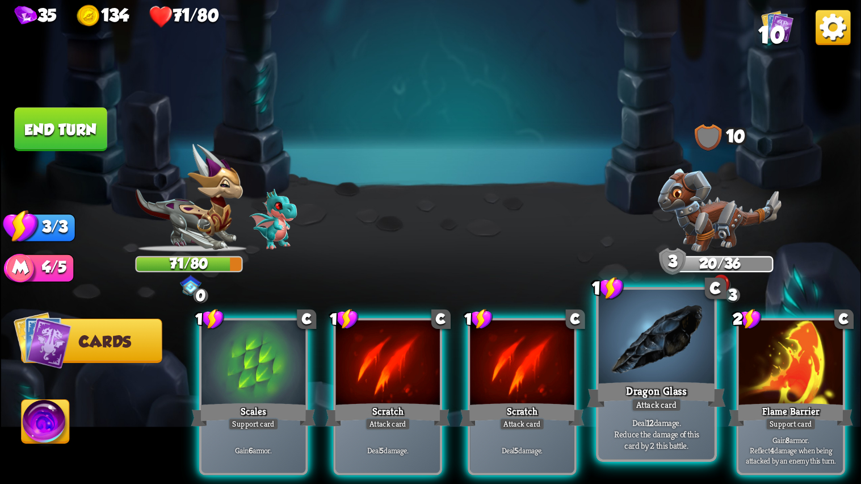
click at [672, 338] on div at bounding box center [656, 339] width 116 height 98
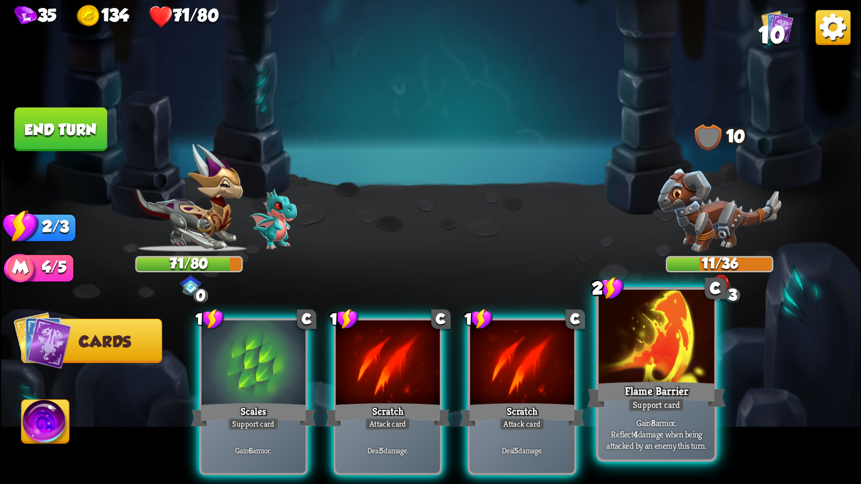
click at [622, 345] on div at bounding box center [656, 339] width 116 height 98
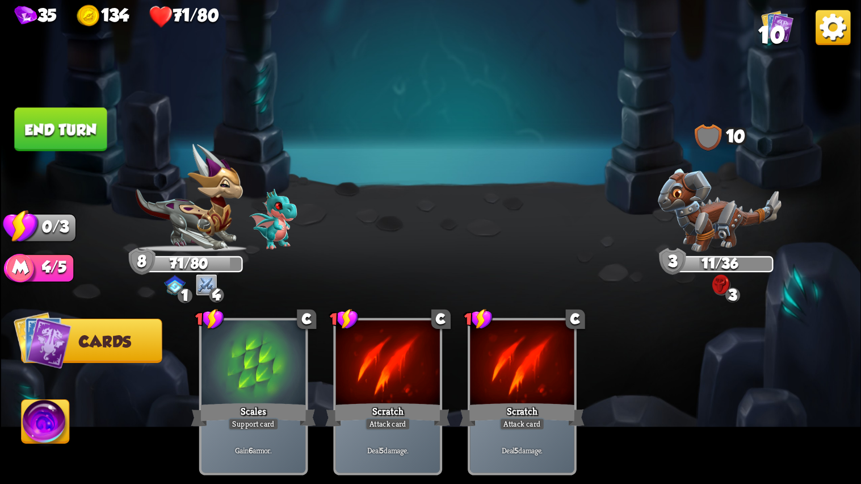
click at [69, 130] on button "End turn" at bounding box center [60, 129] width 93 height 44
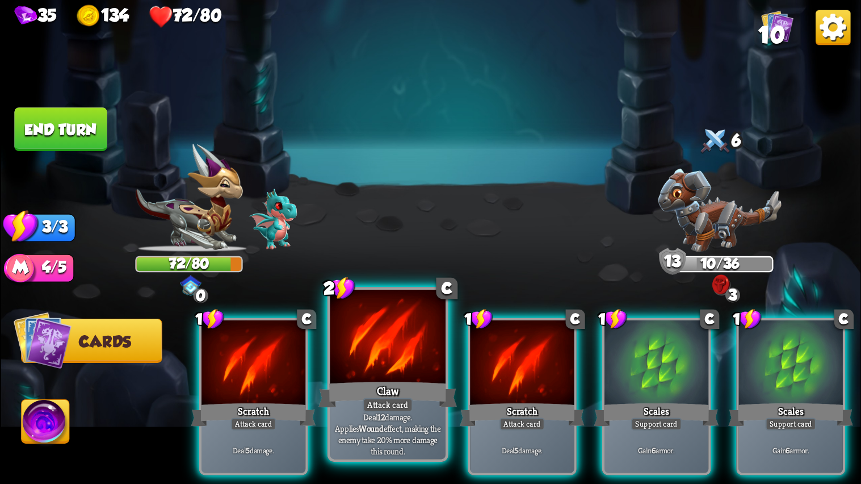
click at [380, 359] on div at bounding box center [388, 339] width 116 height 98
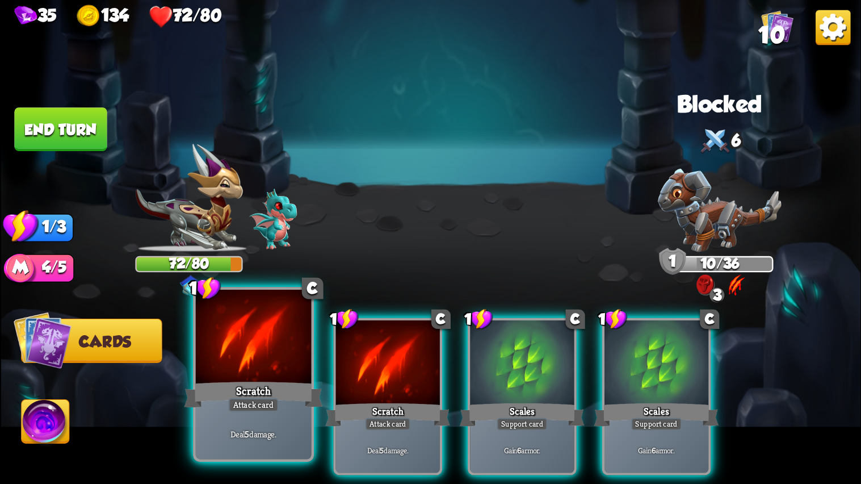
click at [270, 344] on div at bounding box center [253, 339] width 116 height 98
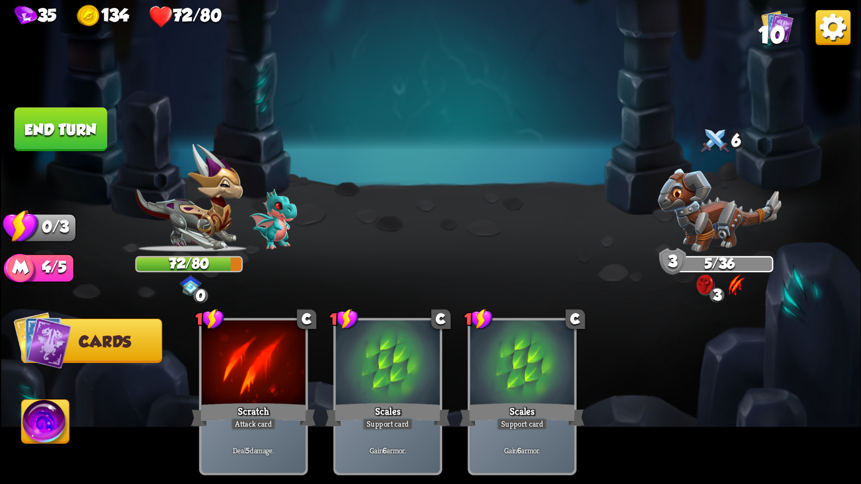
click at [80, 129] on button "End turn" at bounding box center [60, 129] width 93 height 44
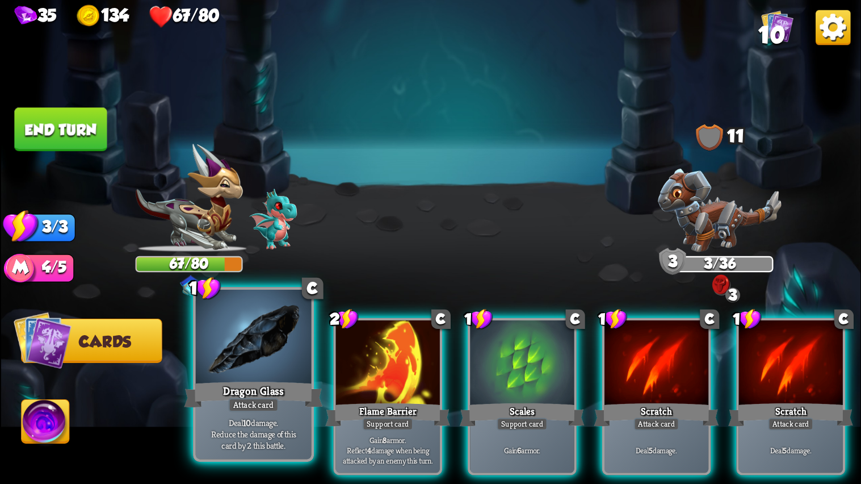
click at [220, 365] on div at bounding box center [253, 339] width 116 height 98
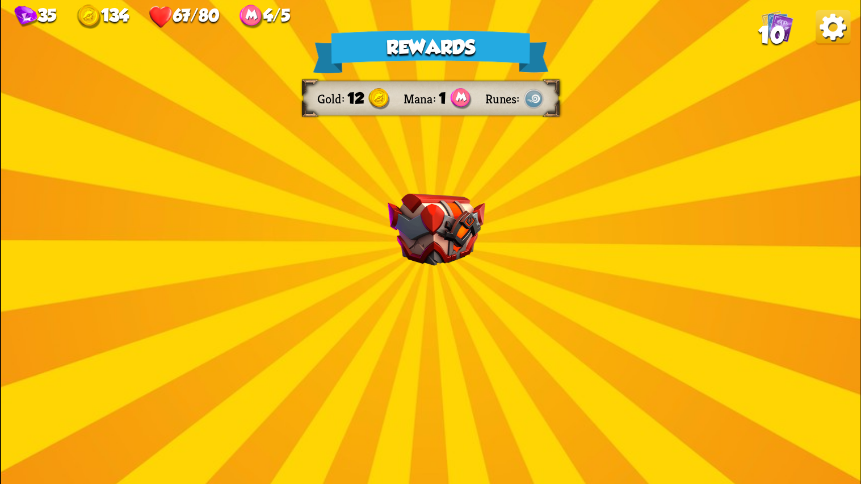
click at [220, 365] on div "Rewards Gold 12 Mana 1 Runes Select a card 1 C Shell Support card If you have n…" at bounding box center [431, 242] width 860 height 484
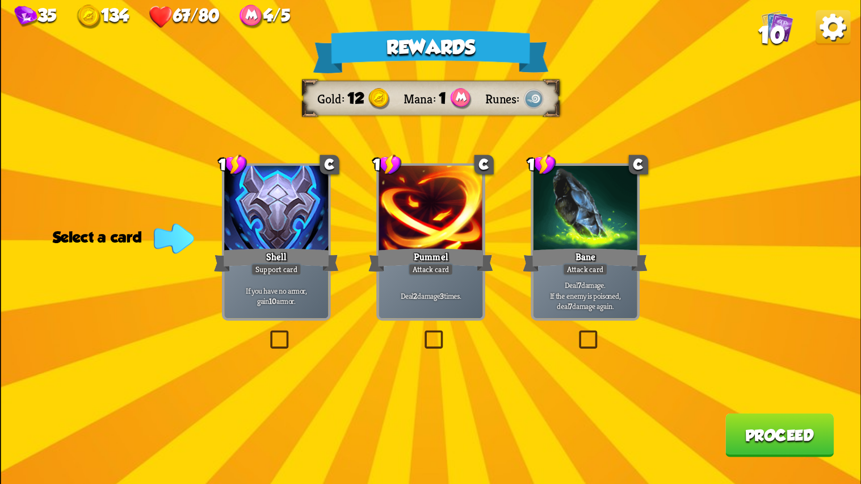
click at [299, 278] on div "If you have no armor, gain 10 armor." at bounding box center [276, 295] width 104 height 45
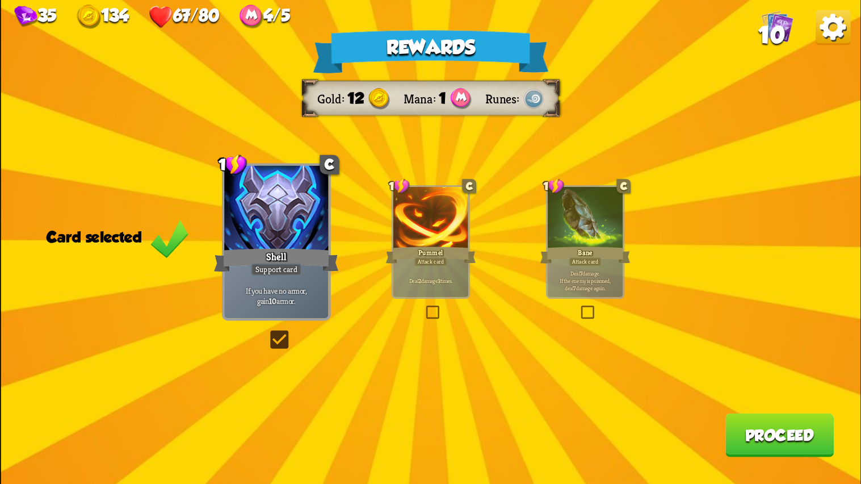
click at [773, 415] on div "Rewards Gold 12 Mana 1 Runes Card selected 1 C Shell Support card If you have n…" at bounding box center [431, 242] width 860 height 484
click at [768, 421] on button "Proceed" at bounding box center [779, 435] width 108 height 44
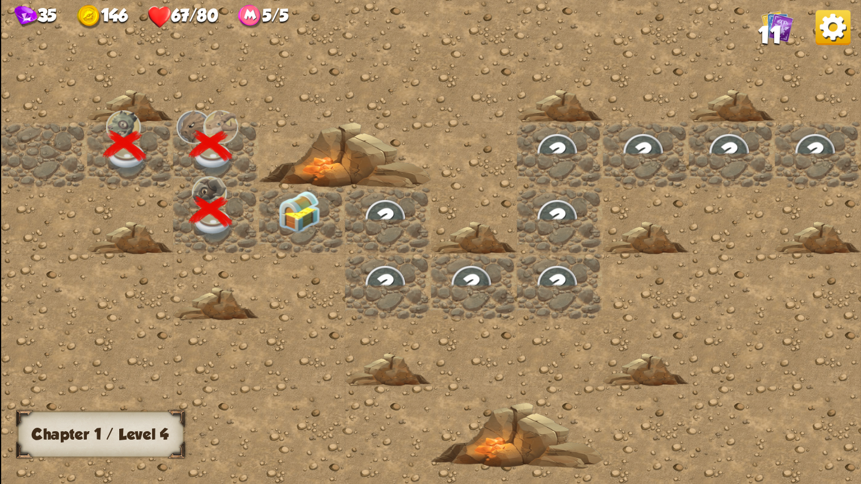
click at [309, 201] on img at bounding box center [299, 212] width 43 height 43
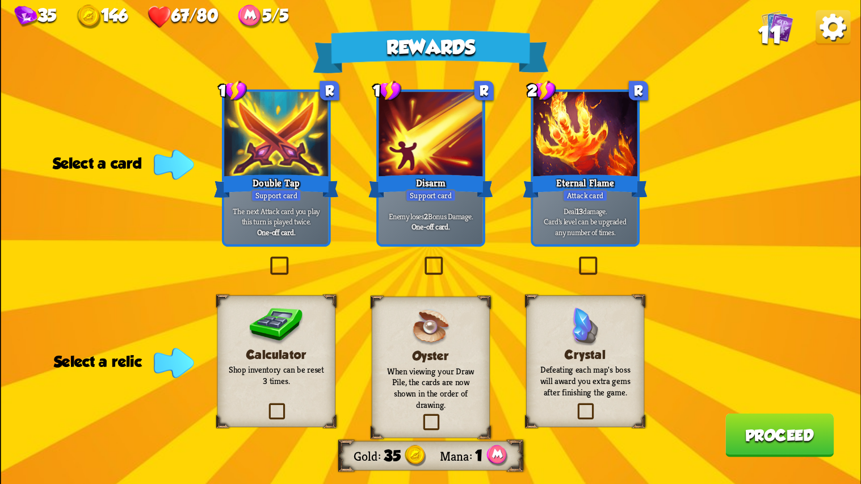
click at [602, 157] on div at bounding box center [585, 135] width 104 height 87
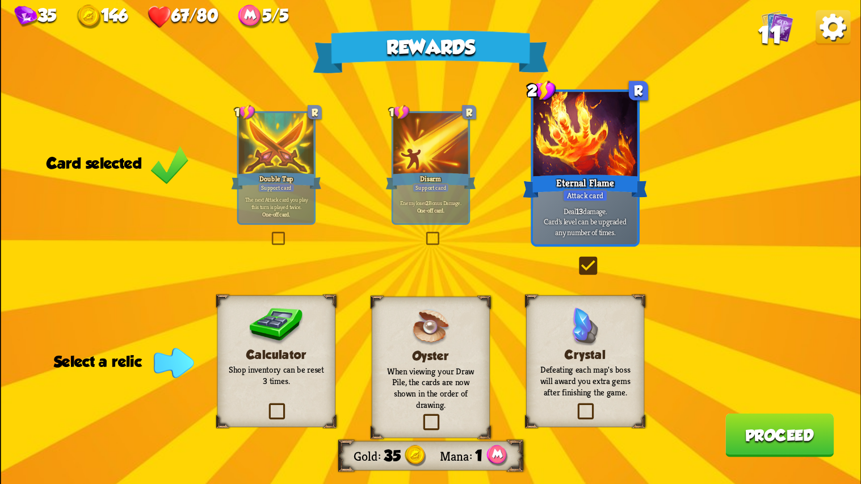
drag, startPoint x: 310, startPoint y: 386, endPoint x: 453, endPoint y: 367, distance: 144.2
click at [453, 0] on div "Calculator Shop inventory can be reset 3 times. Oyster When viewing your Draw P…" at bounding box center [431, 0] width 860 height 0
click at [440, 388] on p "When viewing your Draw Pile, the cards are now shown in the order of drawing." at bounding box center [431, 387] width 96 height 45
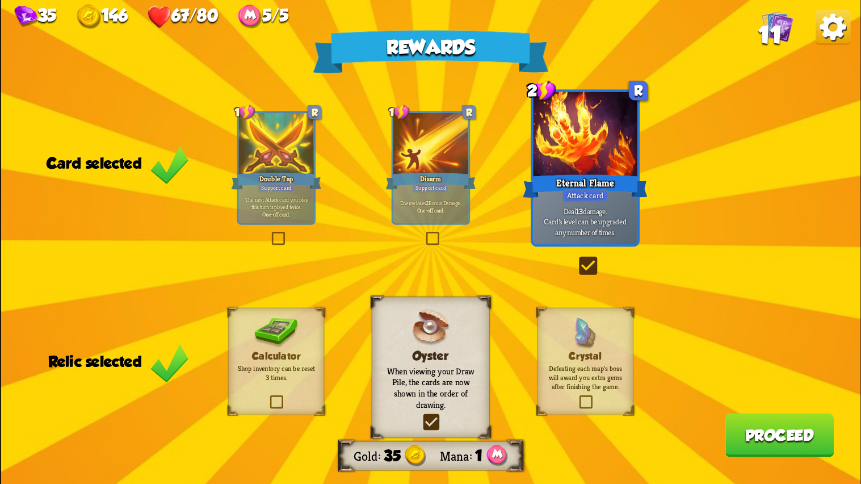
click at [781, 434] on button "Proceed" at bounding box center [779, 435] width 108 height 44
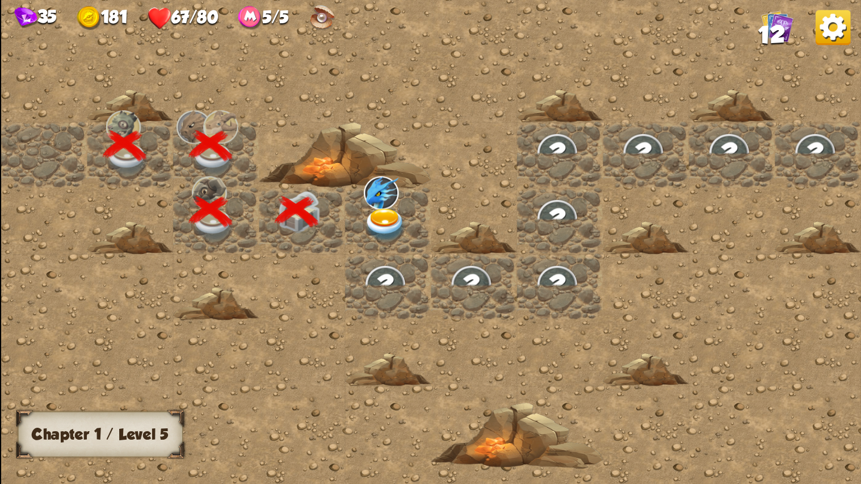
click at [360, 216] on div at bounding box center [388, 220] width 86 height 66
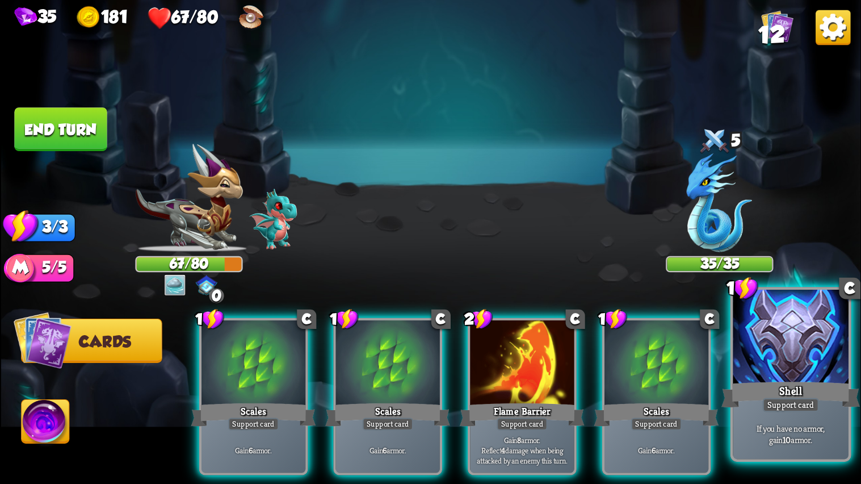
click at [790, 367] on div at bounding box center [791, 339] width 116 height 98
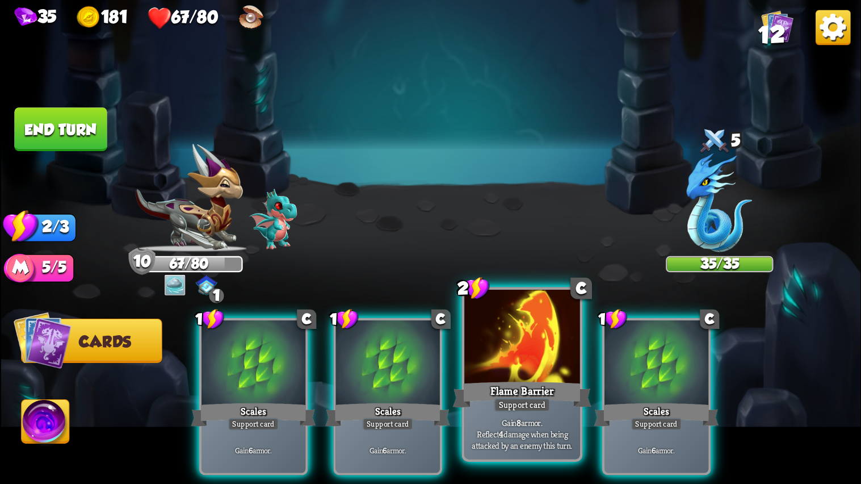
click at [490, 353] on div at bounding box center [522, 339] width 116 height 98
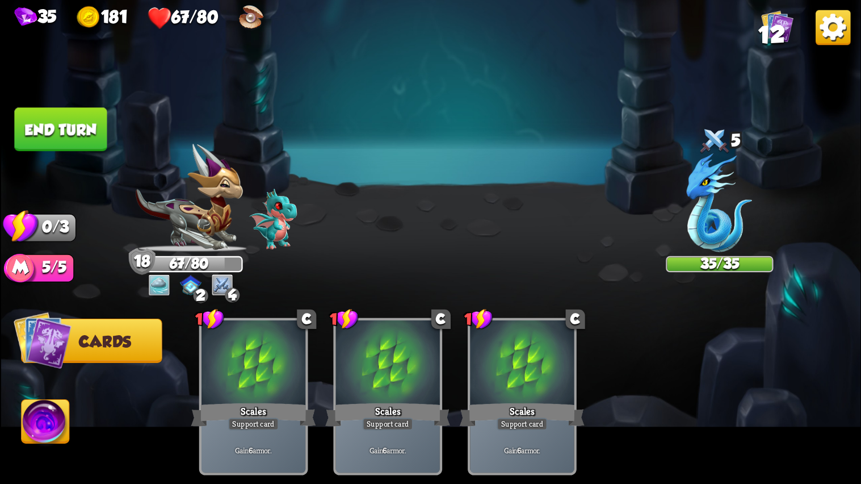
click at [94, 129] on button "End turn" at bounding box center [60, 129] width 93 height 44
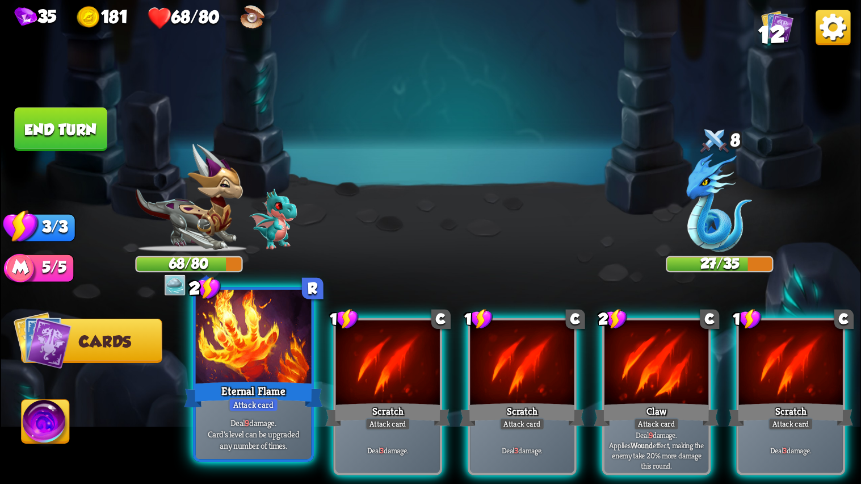
click at [233, 359] on div at bounding box center [253, 339] width 116 height 98
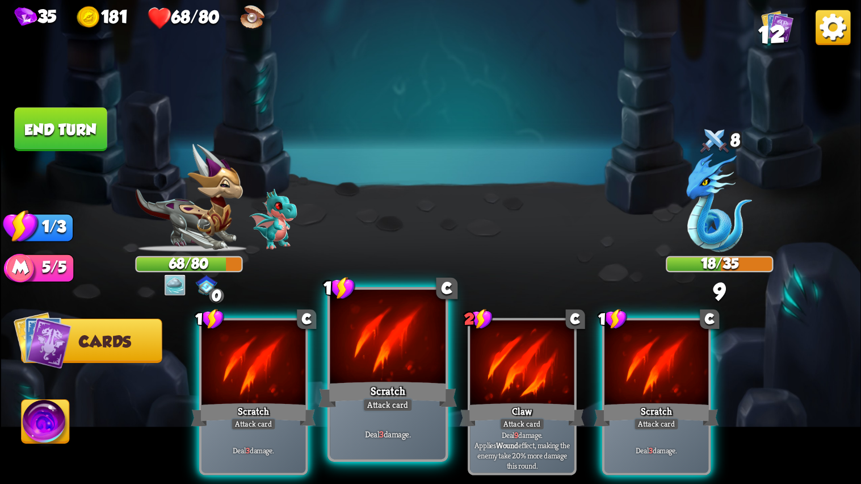
click at [362, 355] on div at bounding box center [388, 339] width 116 height 98
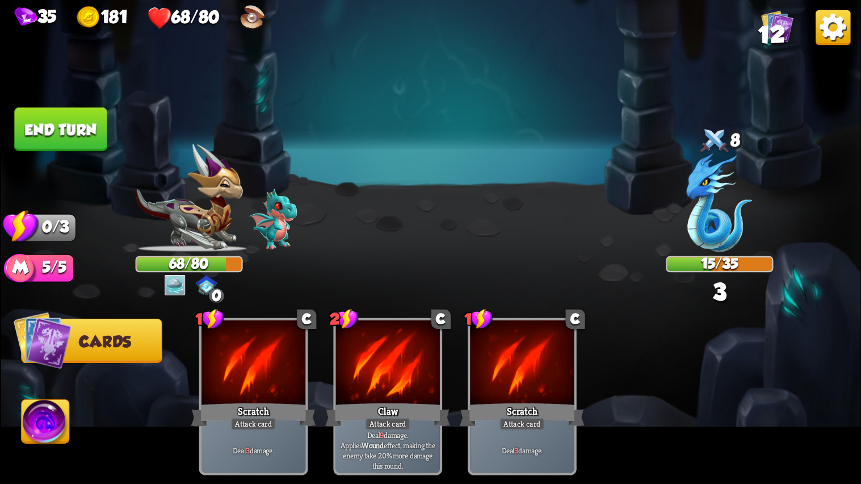
click at [82, 120] on button "End turn" at bounding box center [60, 129] width 93 height 44
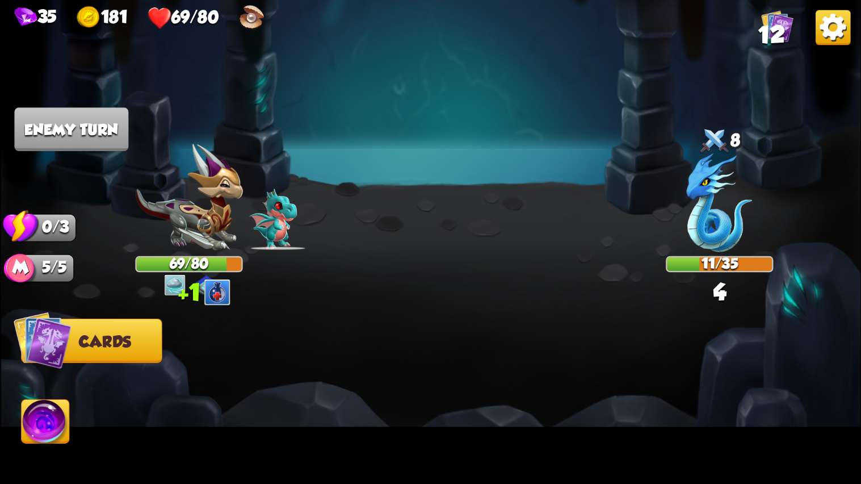
click at [708, 202] on img at bounding box center [720, 202] width 66 height 99
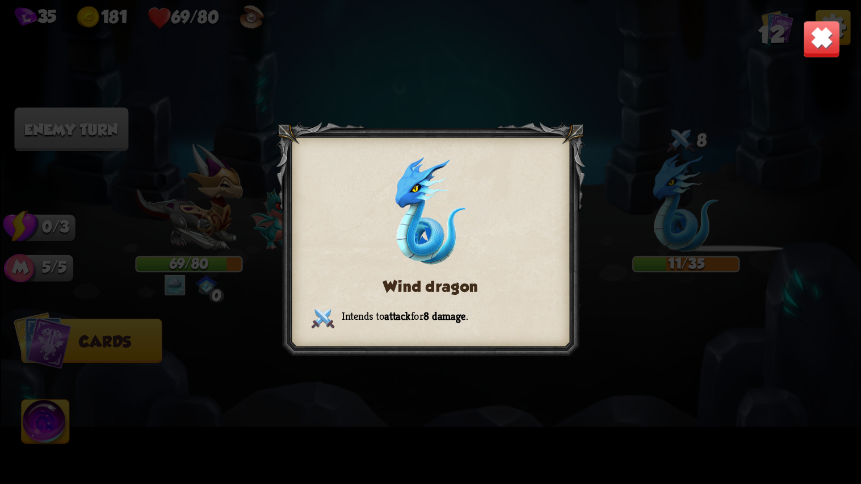
click at [831, 46] on img at bounding box center [821, 38] width 37 height 37
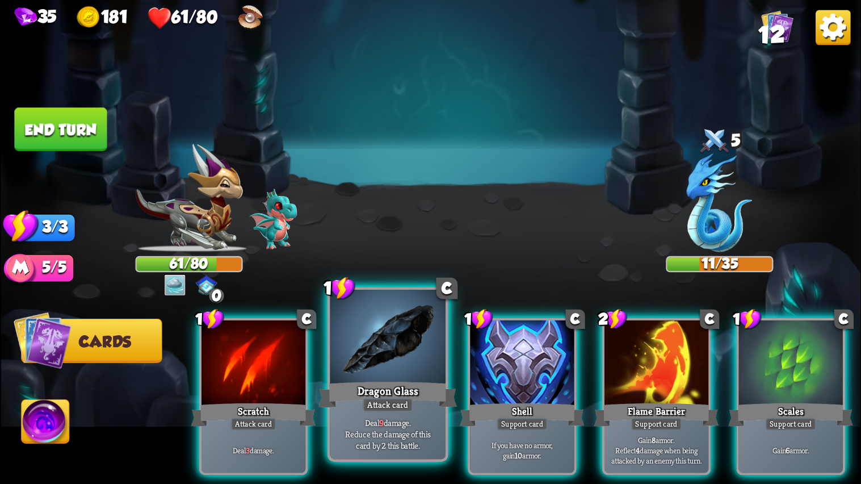
click at [400, 358] on div at bounding box center [388, 339] width 116 height 98
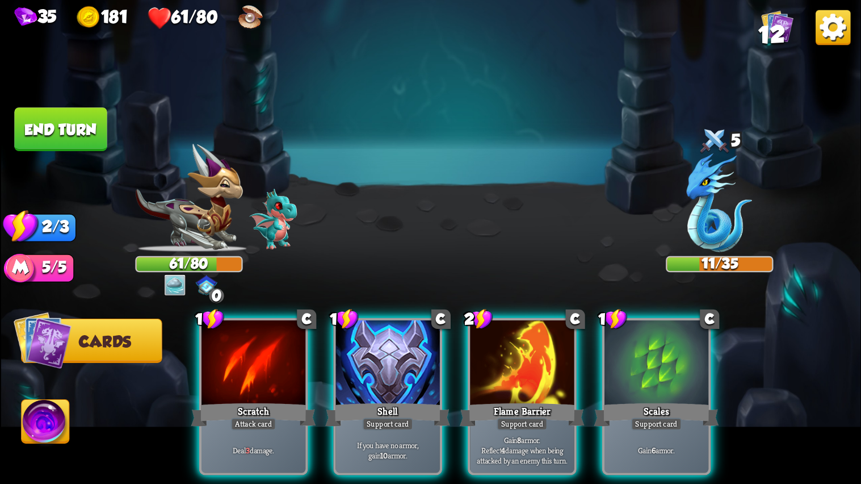
click at [400, 358] on div at bounding box center [388, 363] width 104 height 87
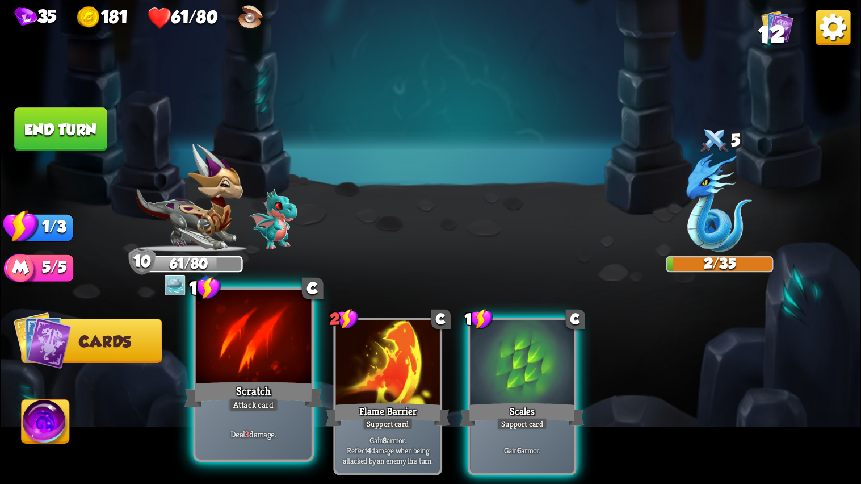
click at [264, 374] on div at bounding box center [253, 339] width 116 height 98
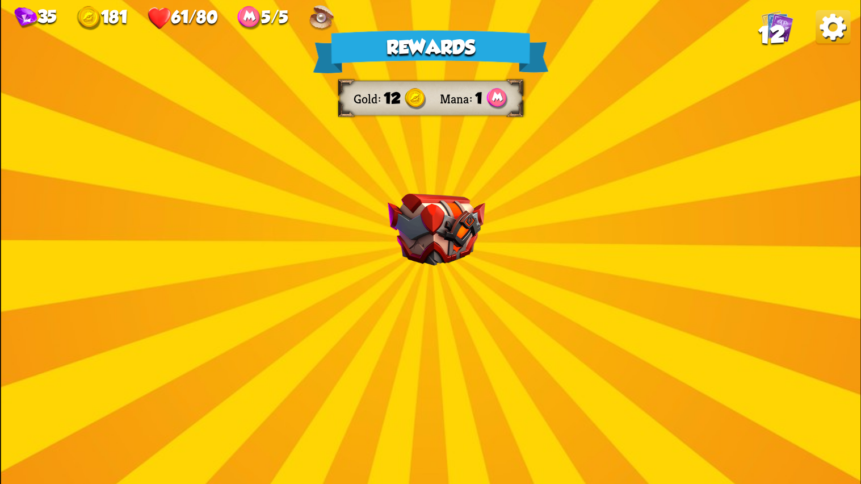
click at [500, 407] on div "Rewards Gold 12 Mana 1 Select a card 1 C Brimstone Attack card Deal 6 damage. A…" at bounding box center [431, 242] width 860 height 484
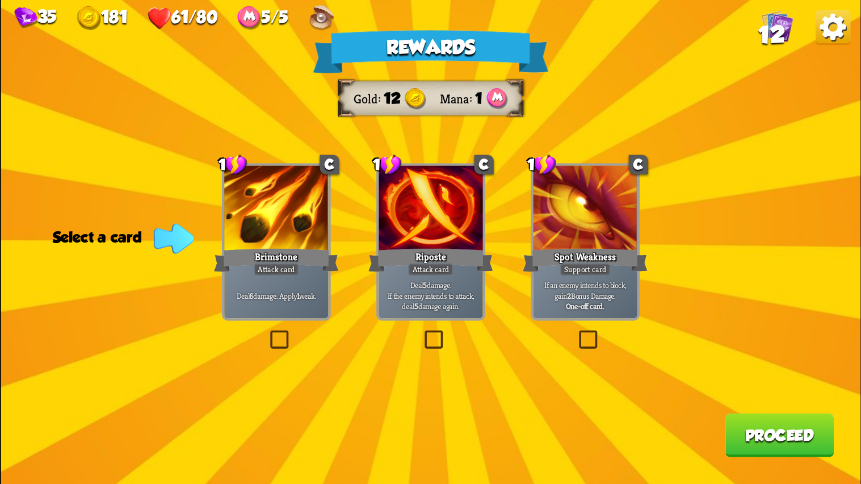
click at [411, 256] on div "Riposte" at bounding box center [431, 260] width 125 height 28
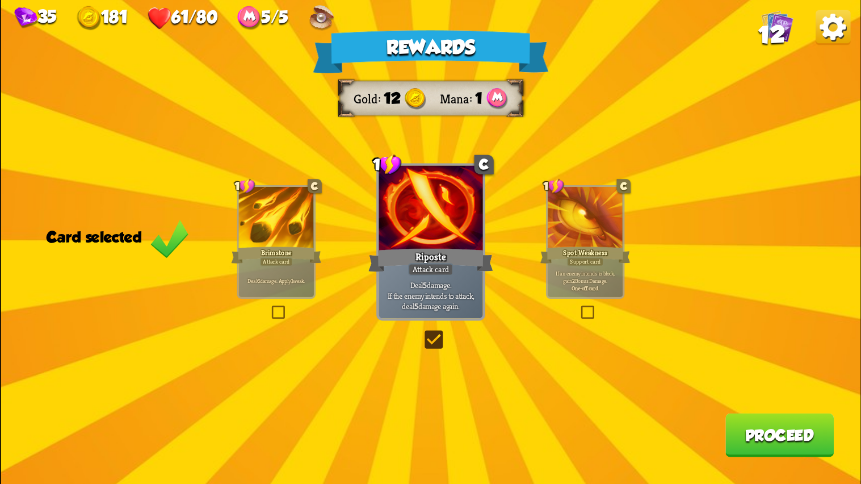
click at [743, 435] on button "Proceed" at bounding box center [779, 435] width 108 height 44
